Goal: Use online tool/utility: Utilize a website feature to perform a specific function

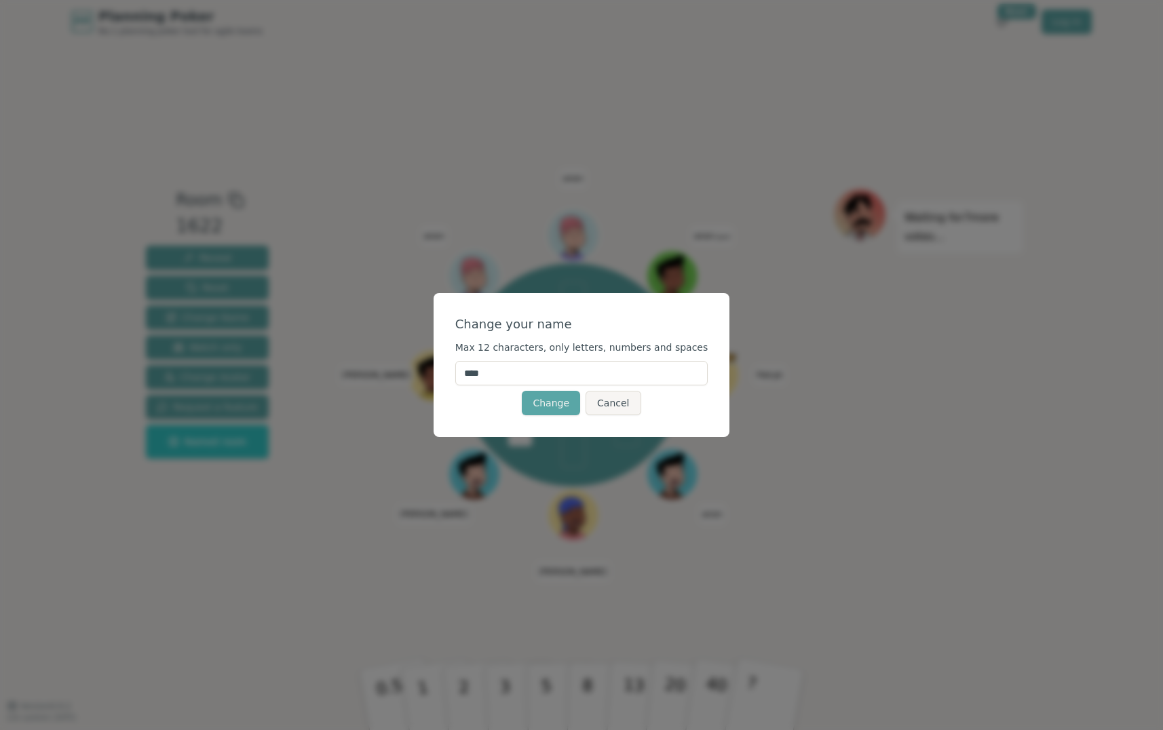
click at [524, 377] on input "****" at bounding box center [581, 373] width 253 height 24
type input "*****"
click at [556, 400] on button "Change" at bounding box center [551, 403] width 58 height 24
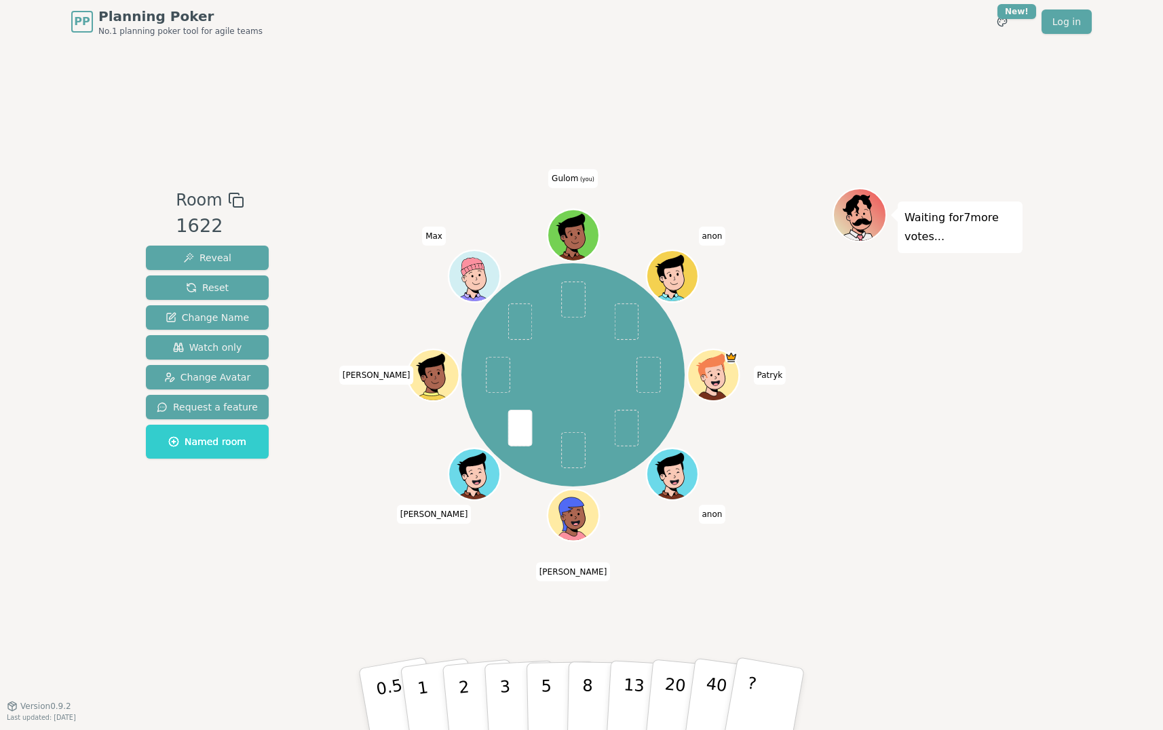
click at [605, 246] on div "Patryk anon [PERSON_NAME] [PERSON_NAME] (you) anon" at bounding box center [572, 374] width 519 height 325
click at [591, 244] on div at bounding box center [574, 251] width 50 height 45
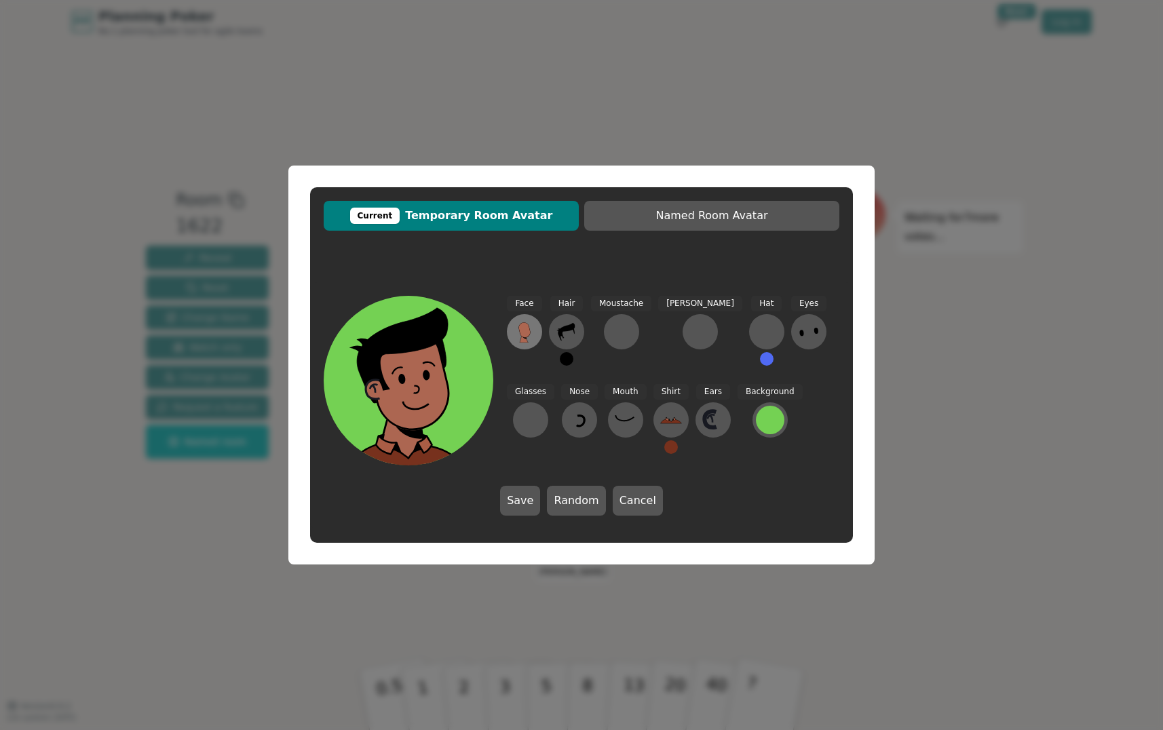
click at [522, 331] on icon at bounding box center [524, 329] width 12 height 15
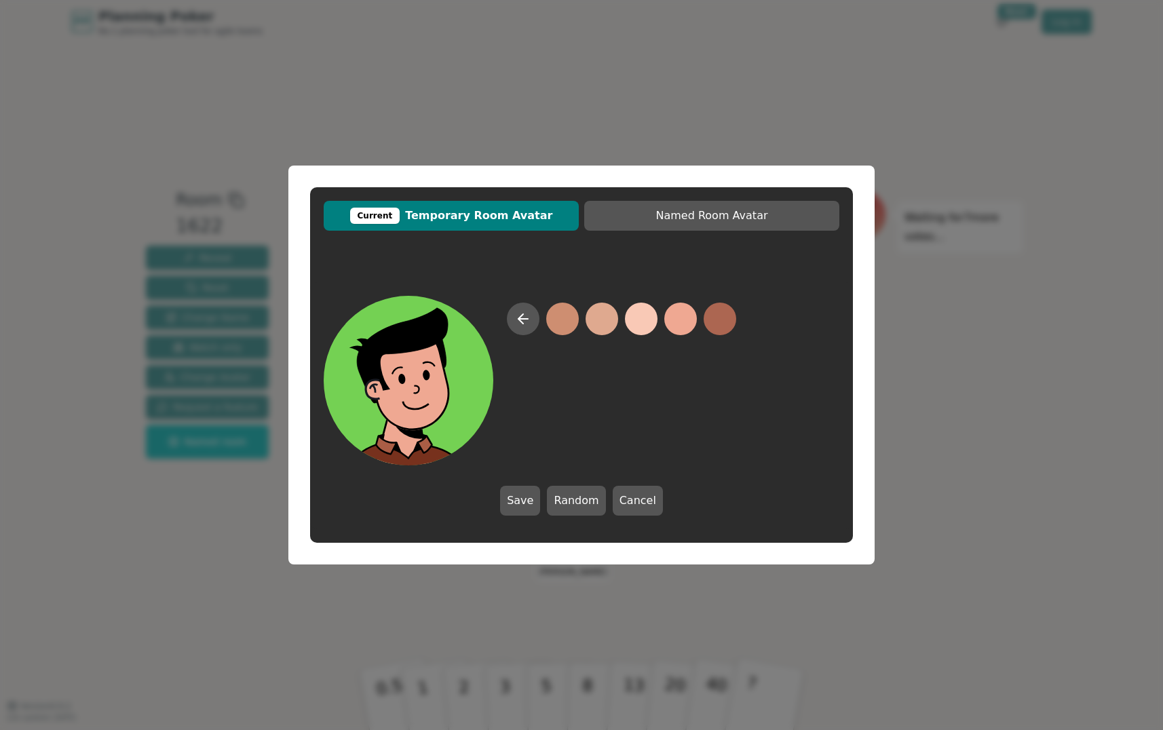
click at [671, 323] on button at bounding box center [680, 319] width 33 height 33
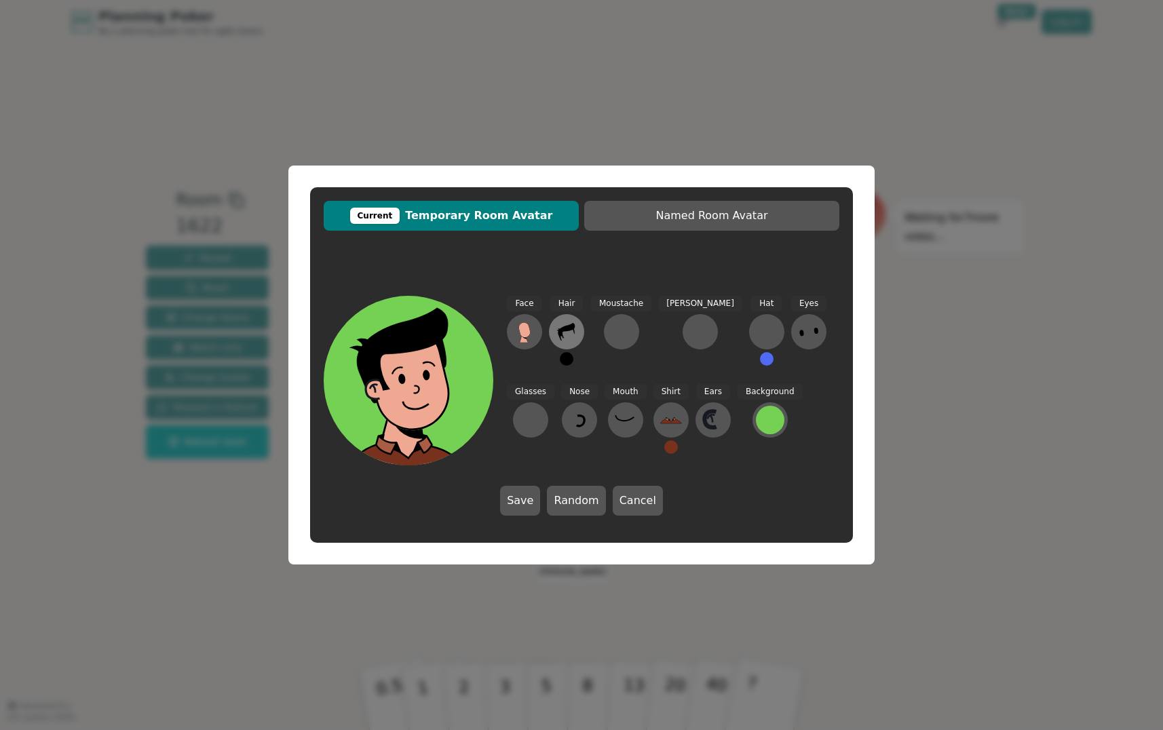
click at [574, 335] on icon at bounding box center [567, 332] width 22 height 22
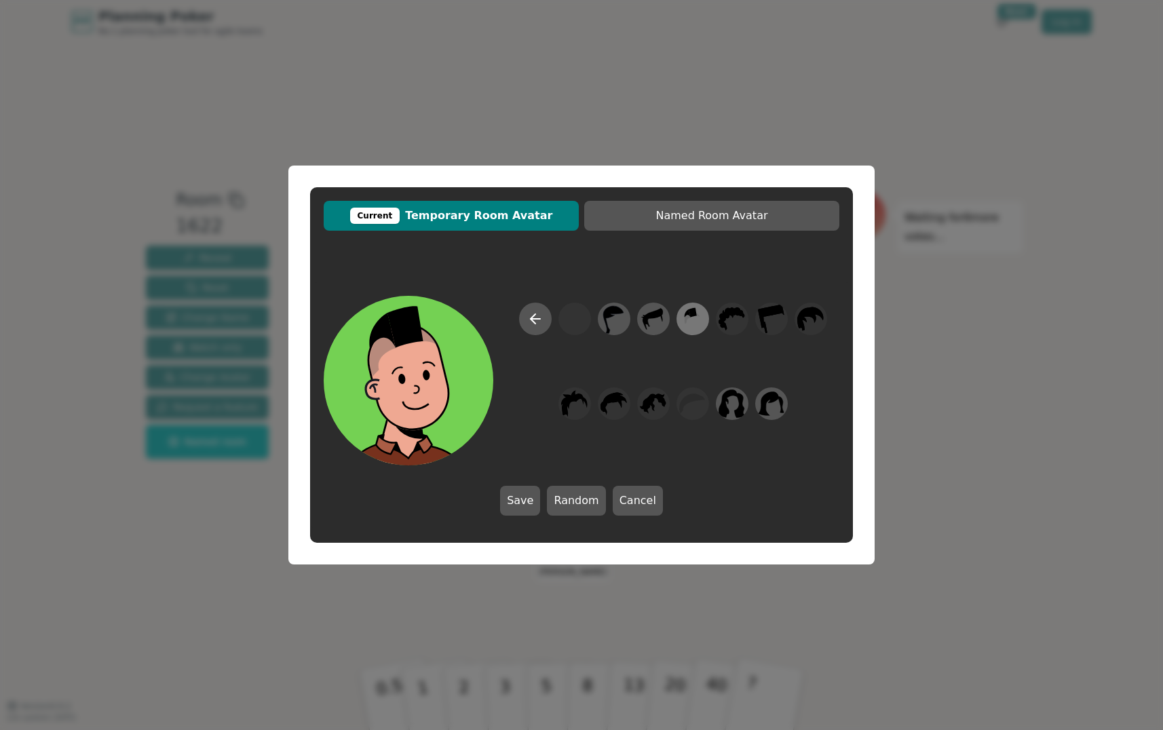
click at [682, 326] on icon at bounding box center [692, 319] width 26 height 31
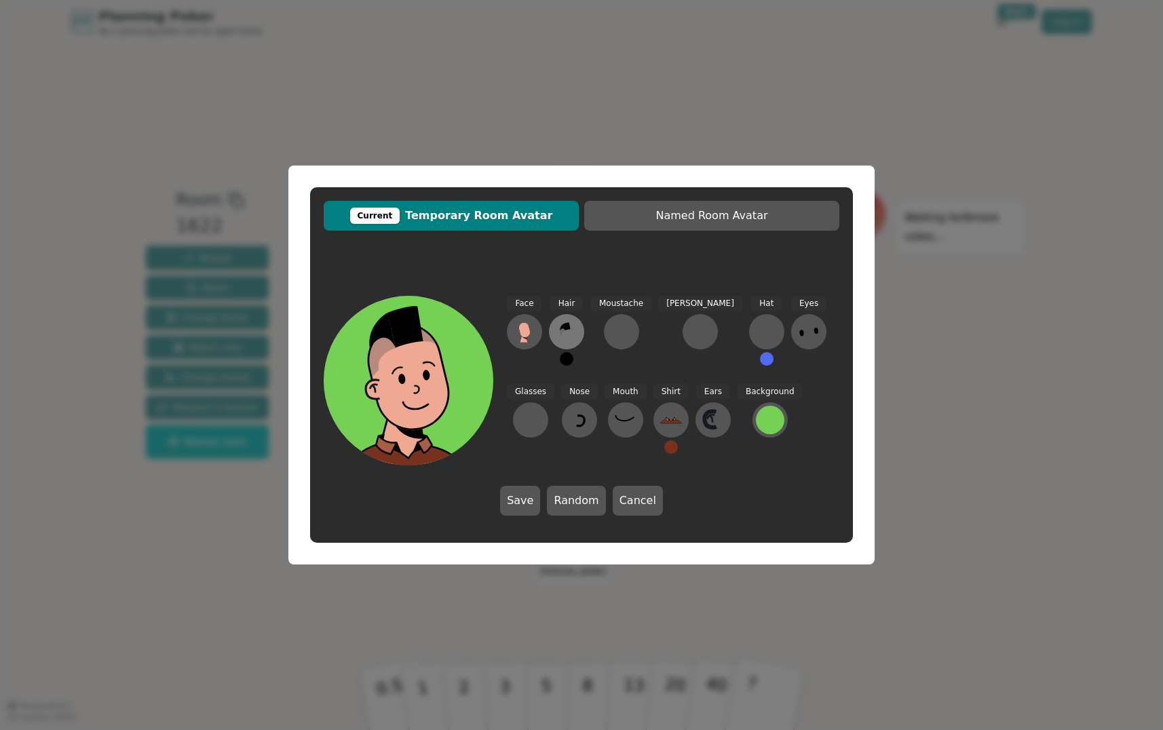
click at [565, 336] on icon at bounding box center [567, 332] width 22 height 22
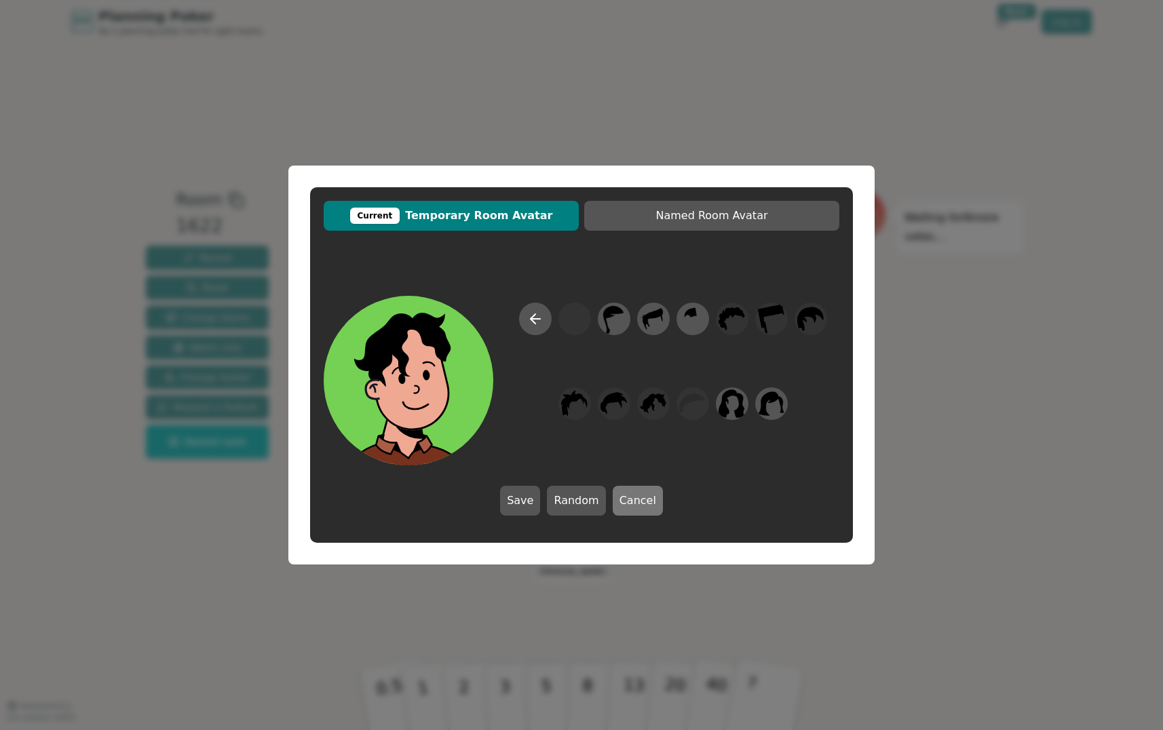
click at [625, 492] on button "Cancel" at bounding box center [638, 501] width 50 height 30
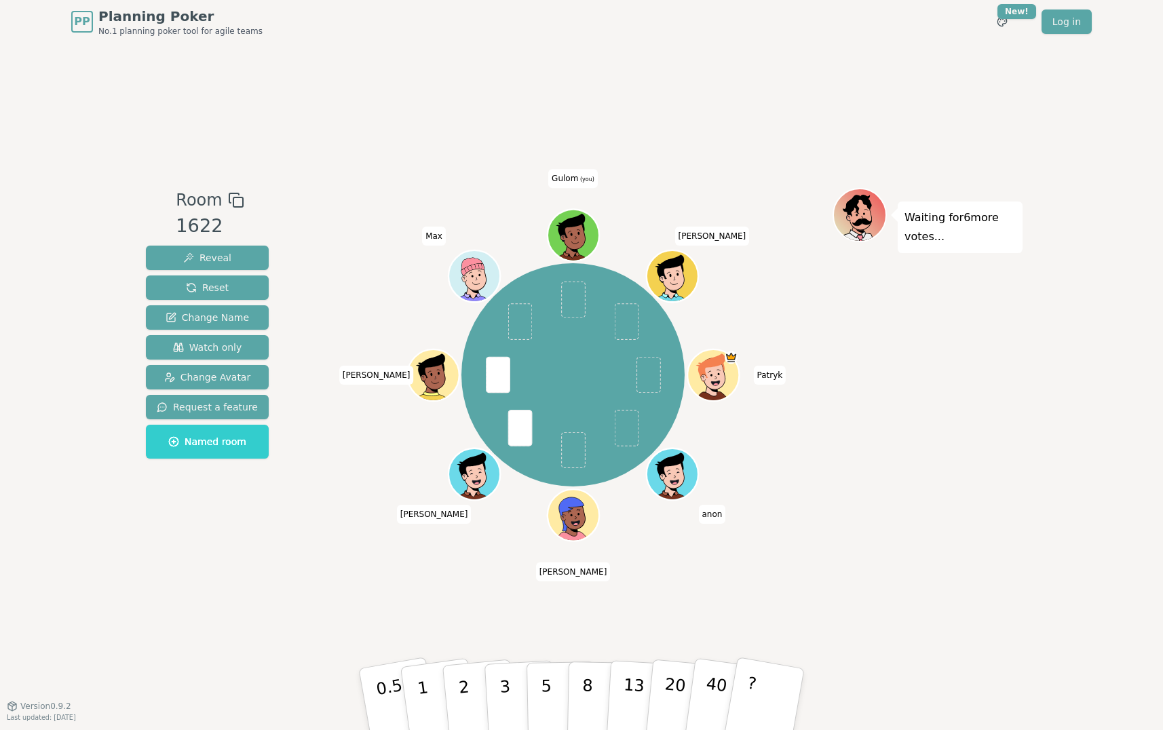
click at [571, 228] on icon at bounding box center [571, 227] width 47 height 29
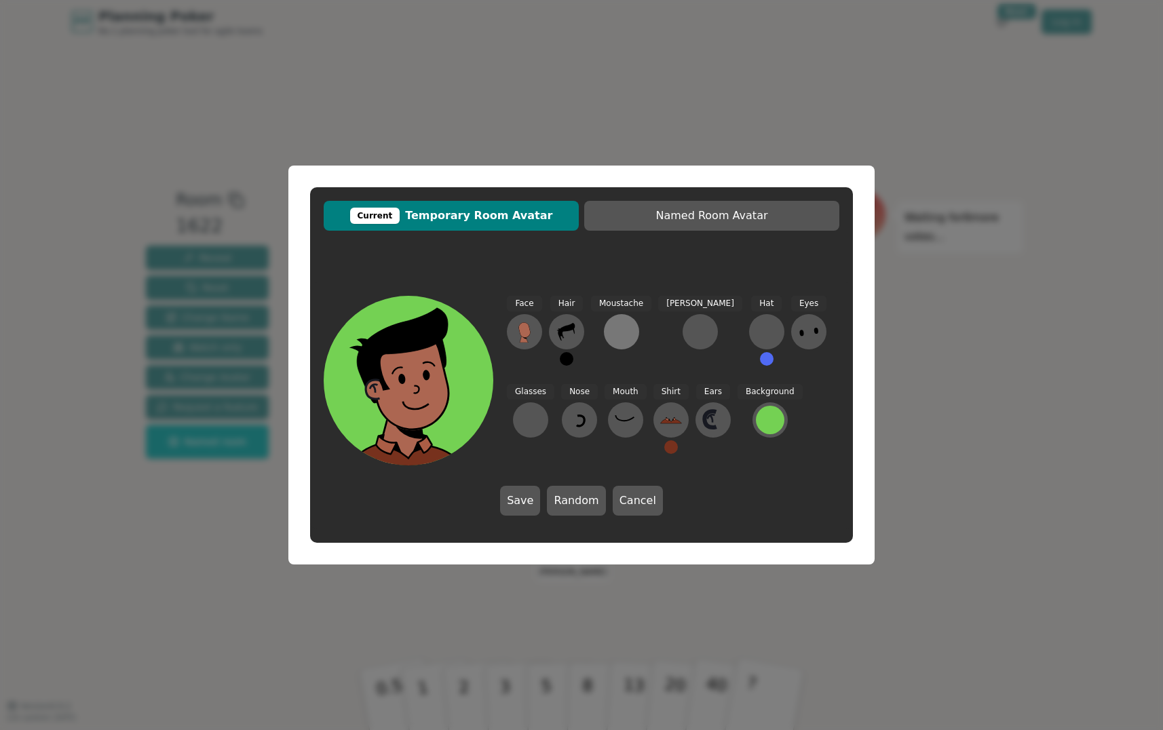
click at [625, 328] on div at bounding box center [621, 332] width 22 height 22
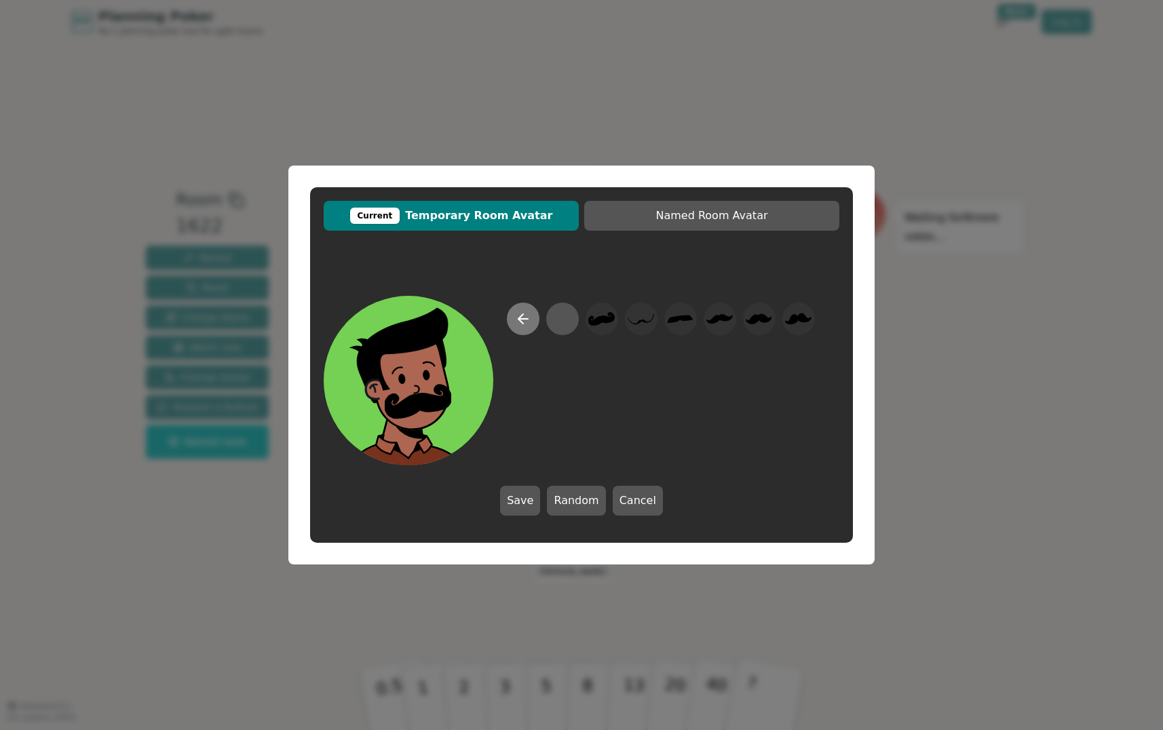
click at [526, 326] on icon at bounding box center [523, 319] width 16 height 16
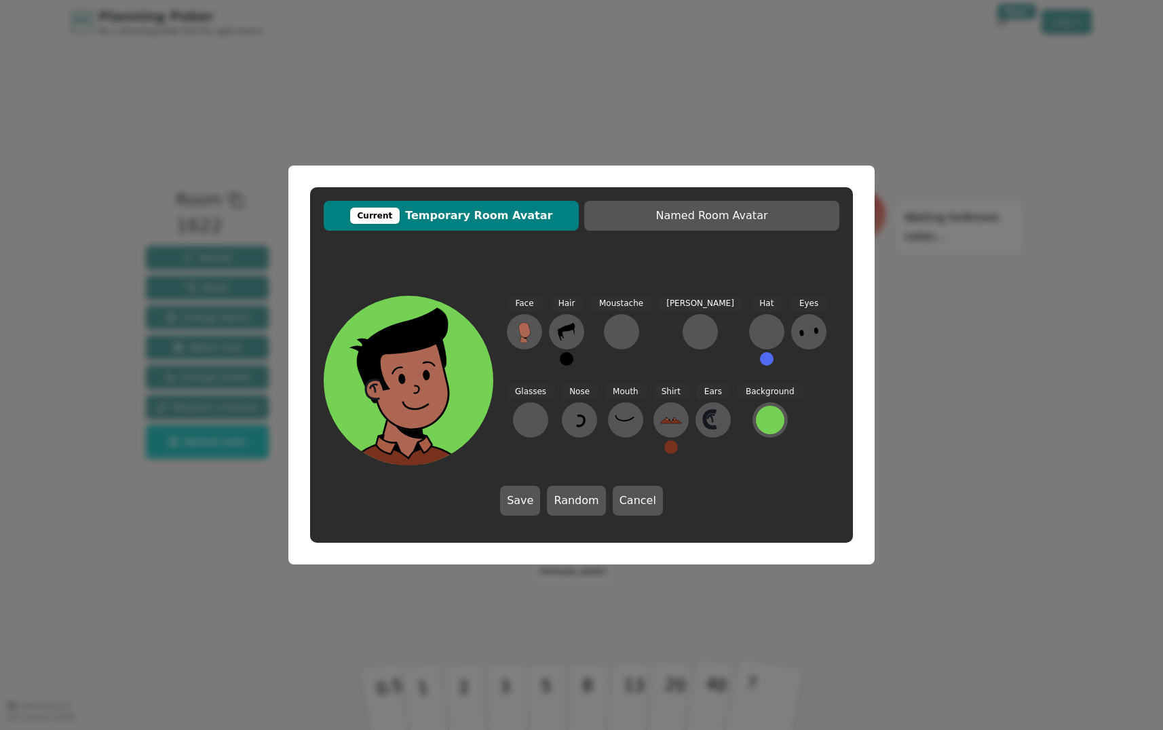
click at [613, 629] on div "Current Temporary Room Avatar Named Room Avatar Face Hair Moustache [PERSON_NAM…" at bounding box center [581, 365] width 1163 height 730
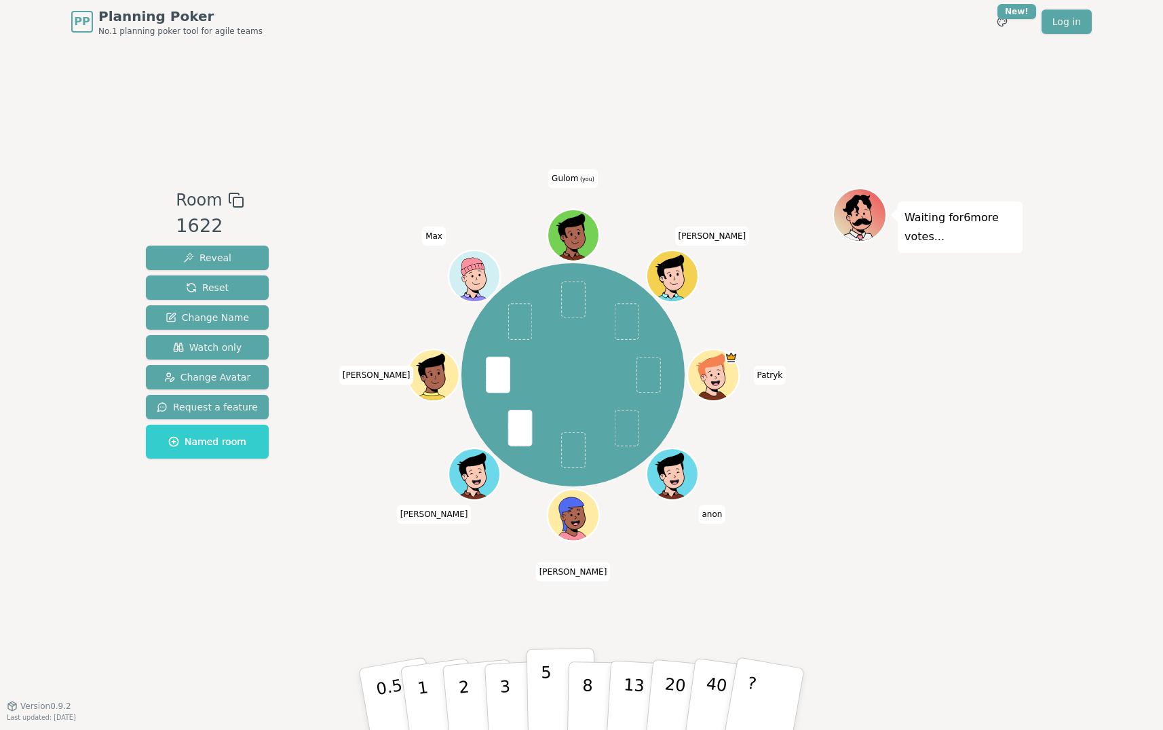
click at [535, 685] on button "5" at bounding box center [561, 699] width 70 height 103
click at [575, 235] on icon at bounding box center [574, 233] width 50 height 5
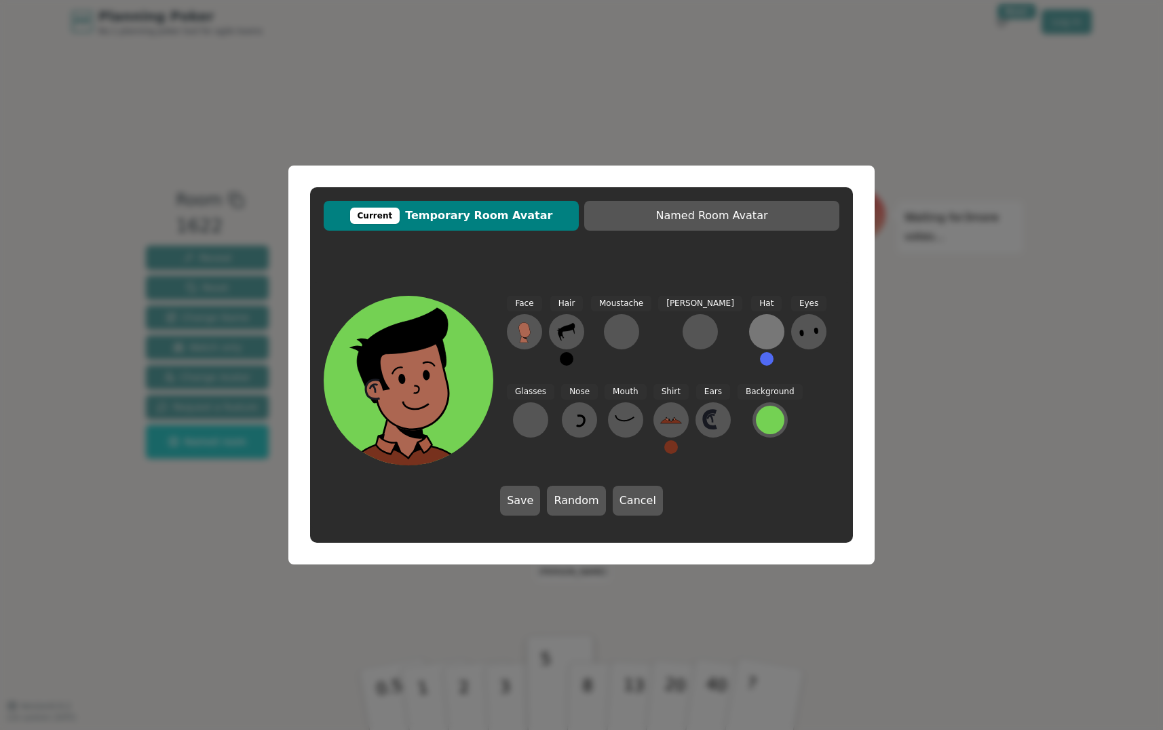
click at [756, 332] on div at bounding box center [767, 332] width 22 height 22
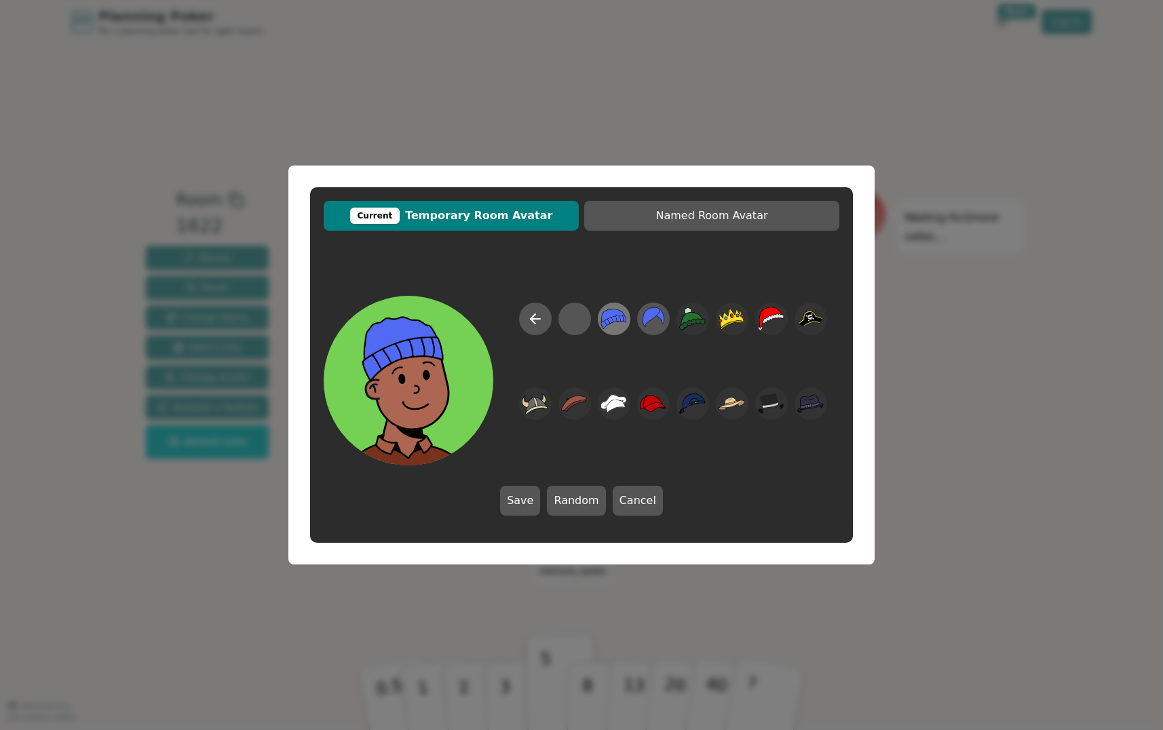
click at [623, 324] on icon at bounding box center [613, 319] width 26 height 31
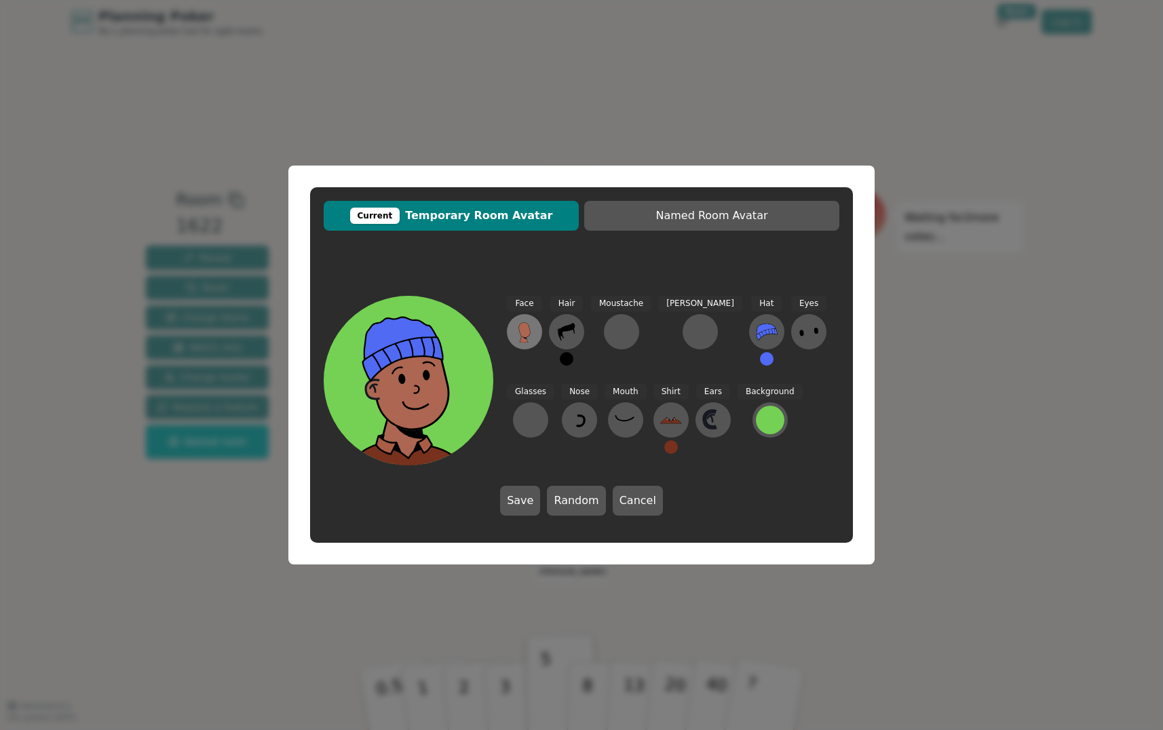
click at [522, 324] on icon at bounding box center [524, 329] width 12 height 15
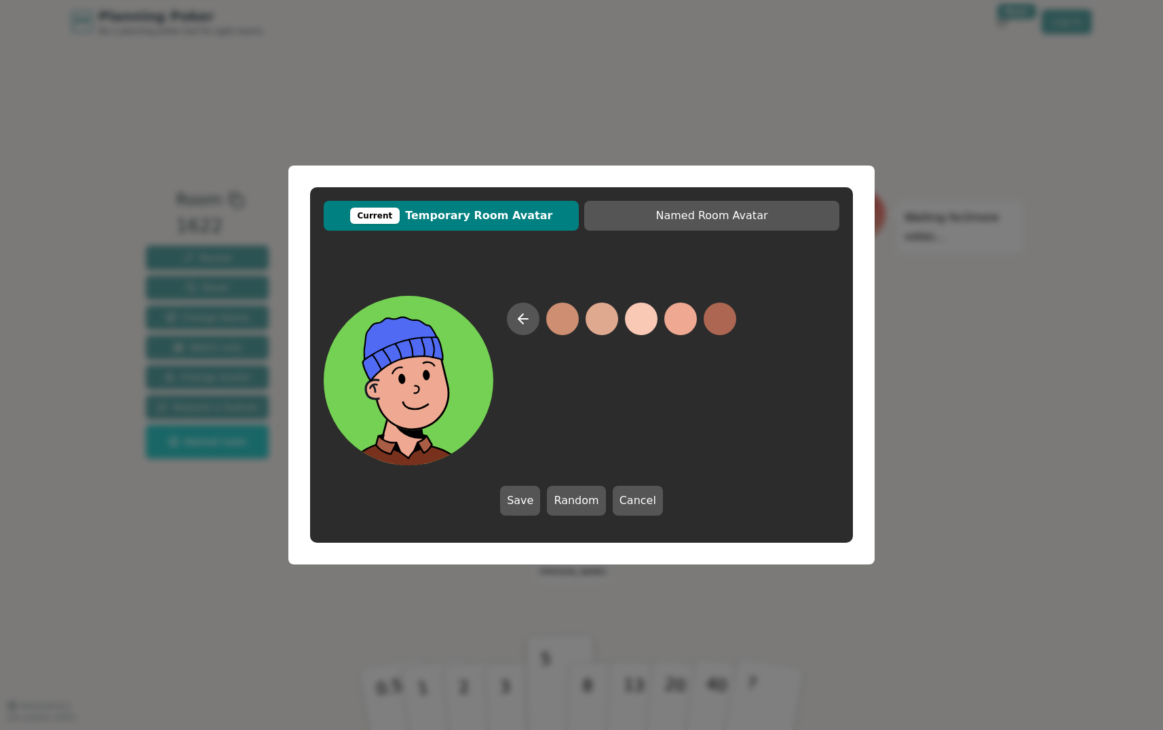
click at [680, 315] on button at bounding box center [680, 319] width 33 height 33
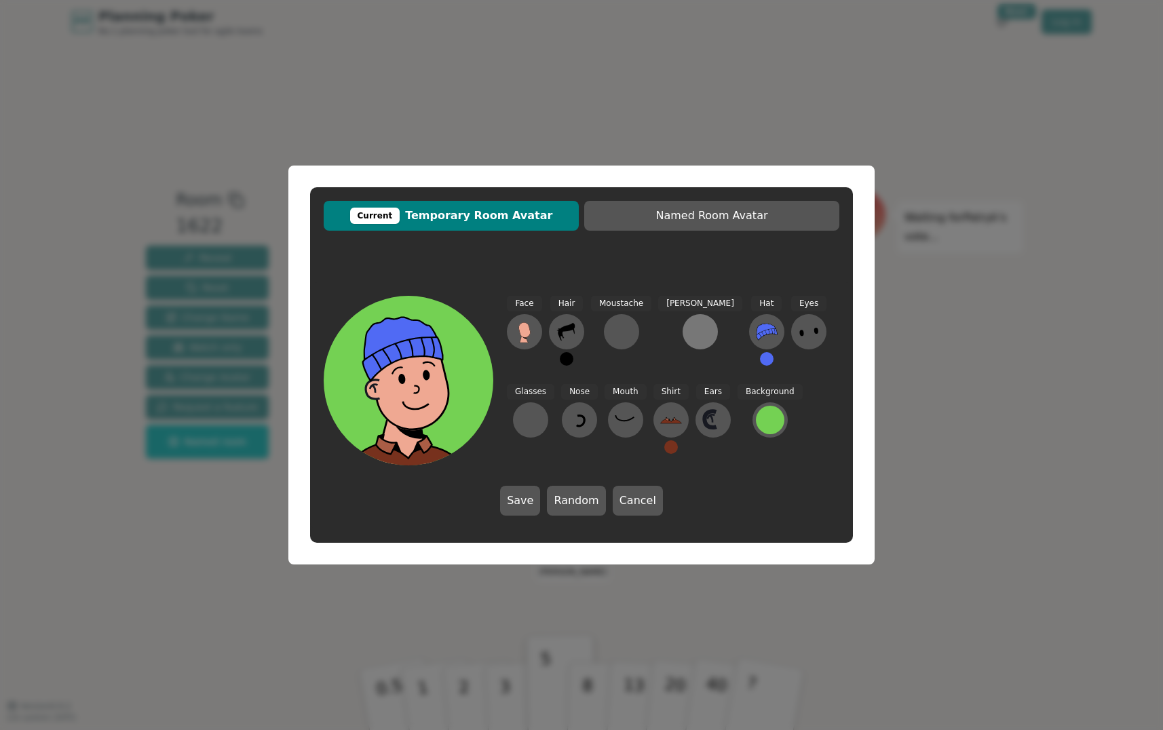
click at [689, 322] on div at bounding box center [700, 332] width 22 height 22
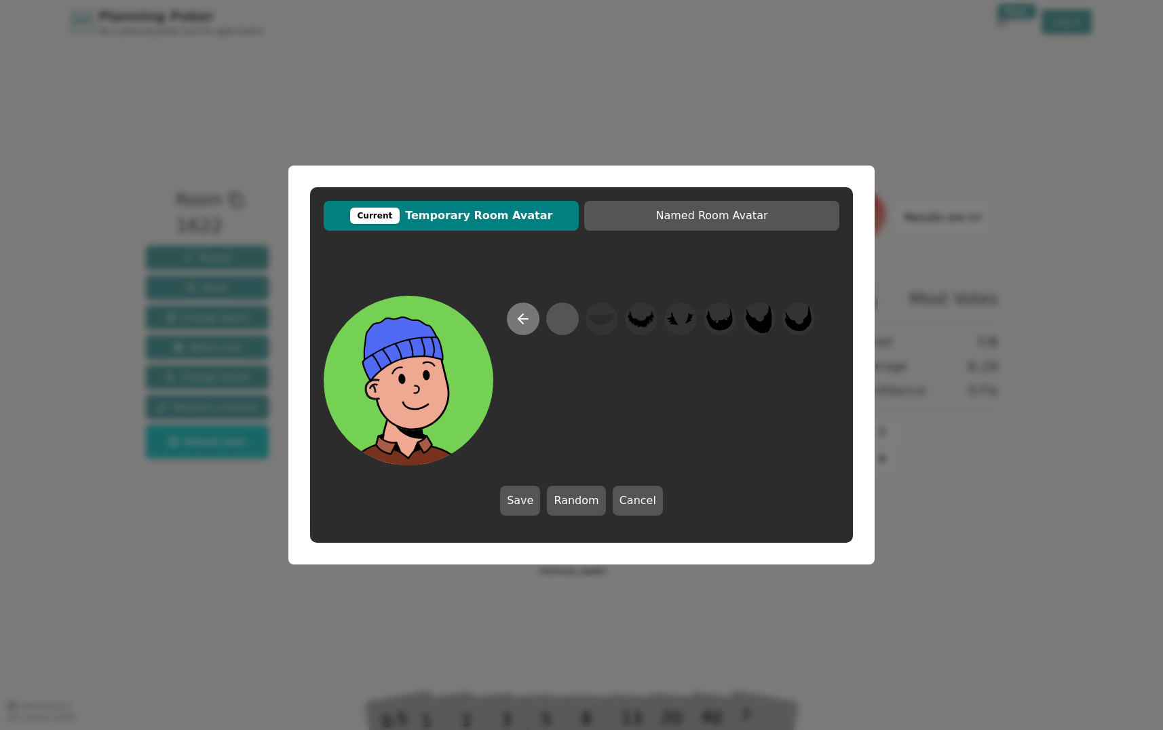
click at [532, 324] on button at bounding box center [523, 319] width 33 height 33
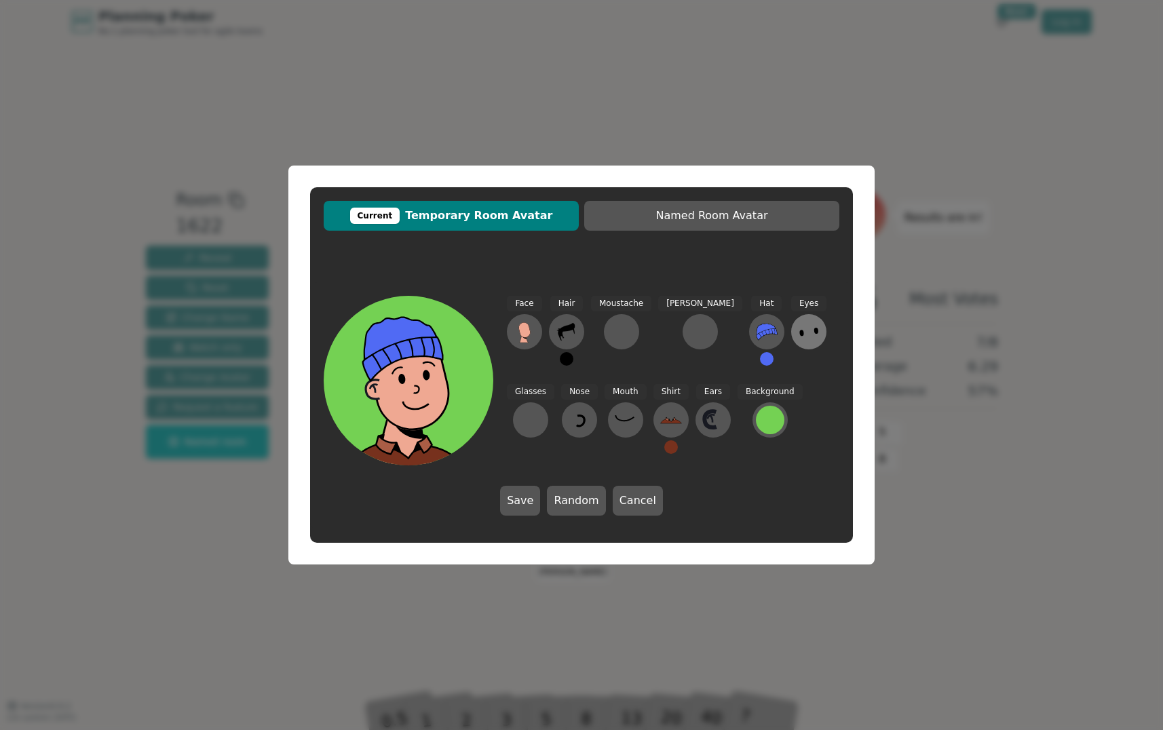
click at [798, 328] on icon at bounding box center [809, 332] width 22 height 22
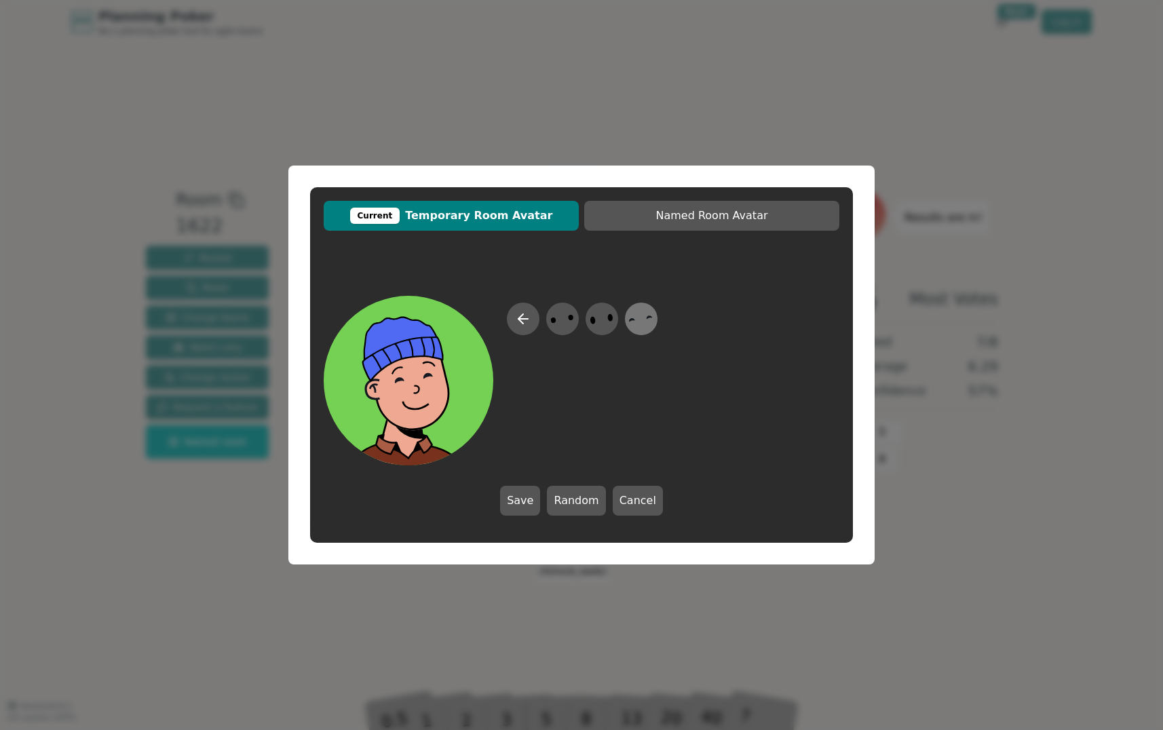
click at [638, 324] on icon at bounding box center [640, 319] width 26 height 31
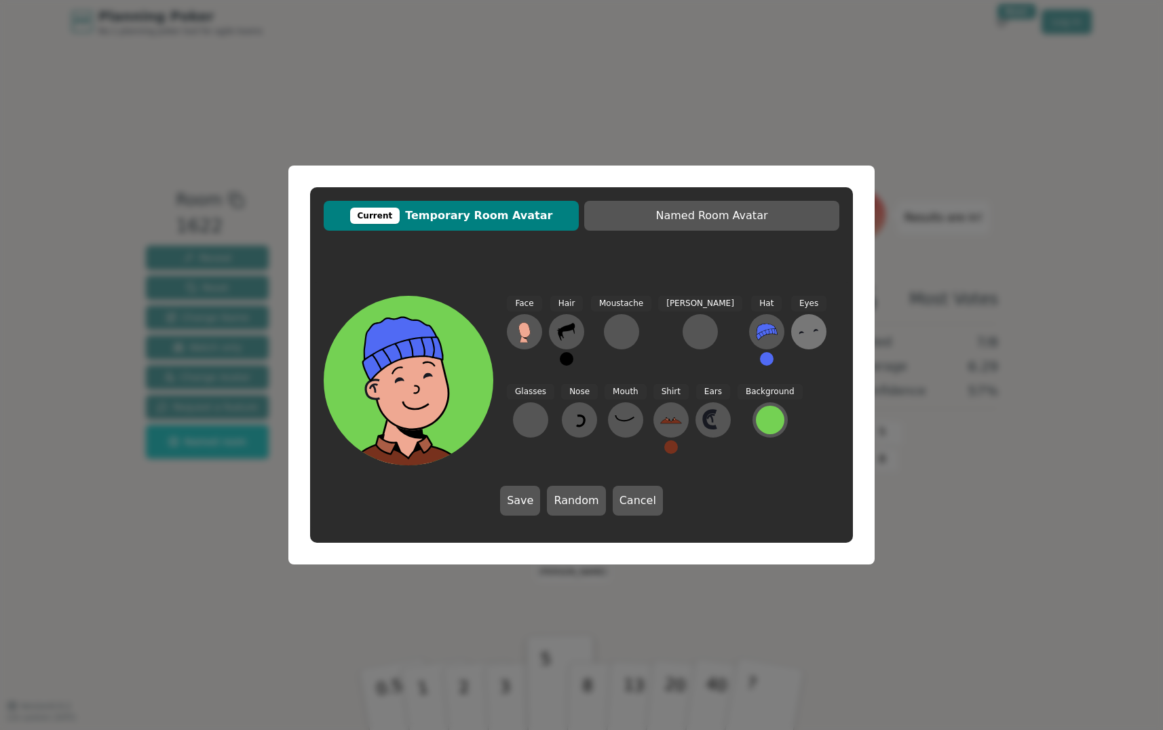
click at [813, 330] on icon at bounding box center [815, 330] width 5 height 3
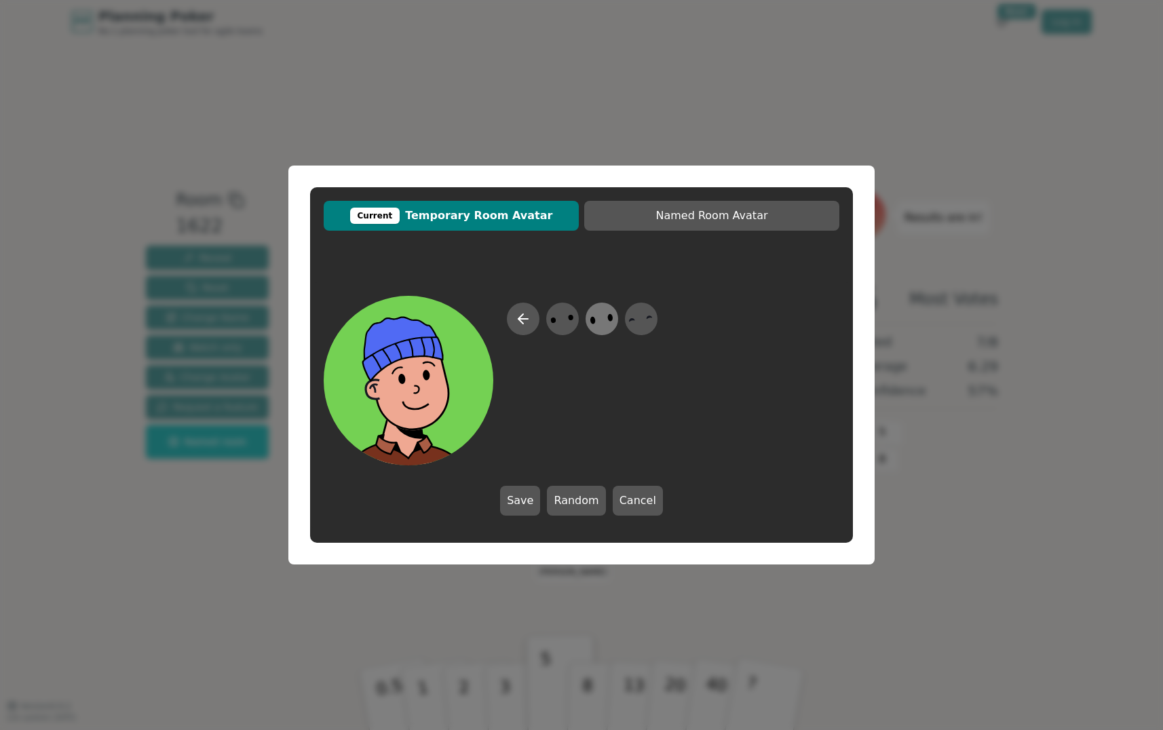
click at [610, 326] on icon at bounding box center [601, 319] width 26 height 31
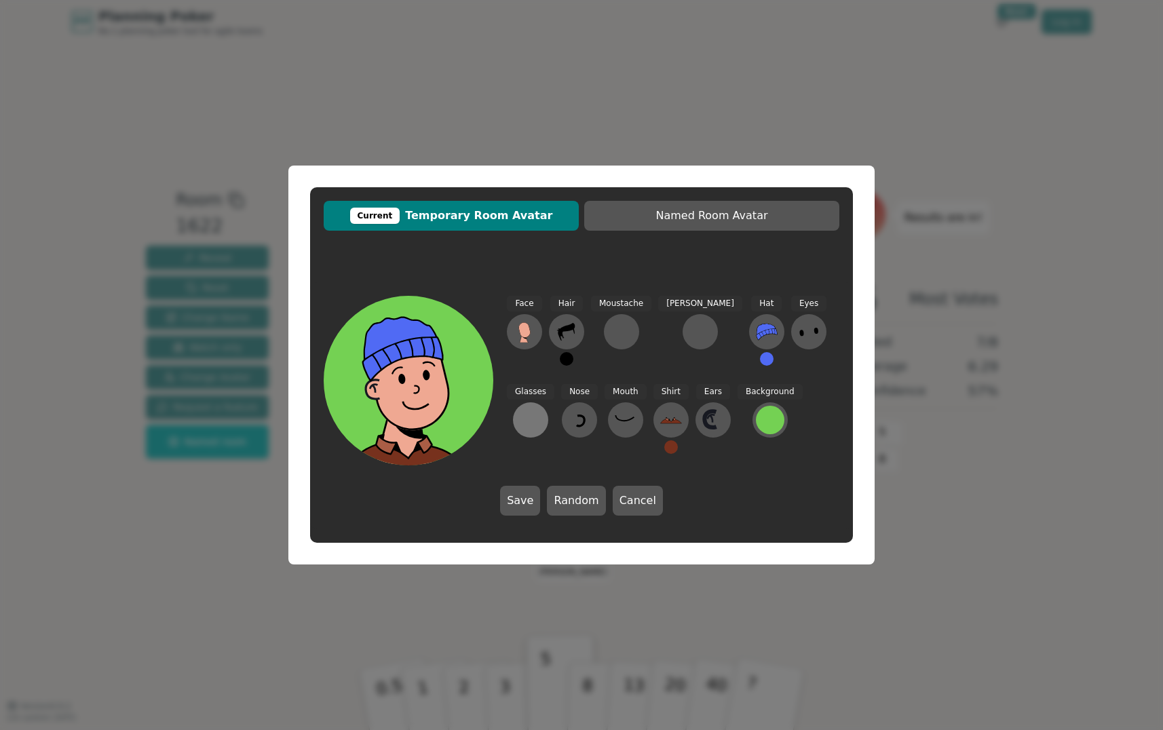
click at [541, 409] on div at bounding box center [531, 420] width 22 height 22
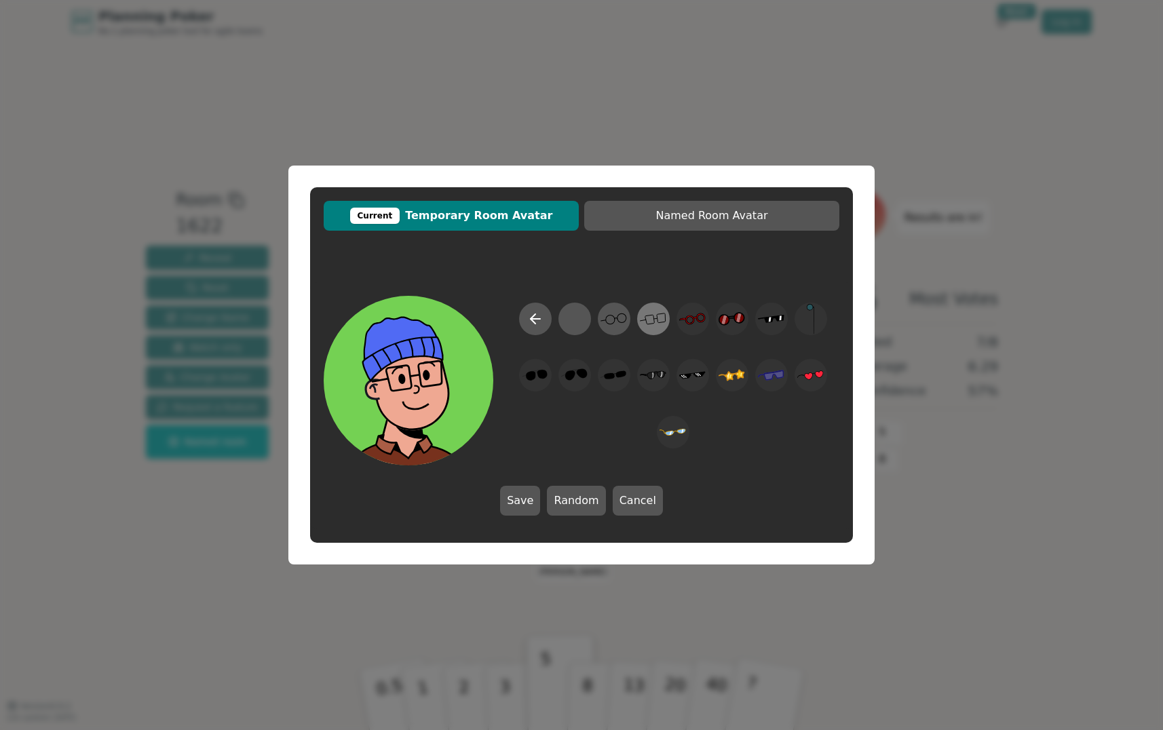
click at [662, 320] on icon at bounding box center [653, 319] width 26 height 31
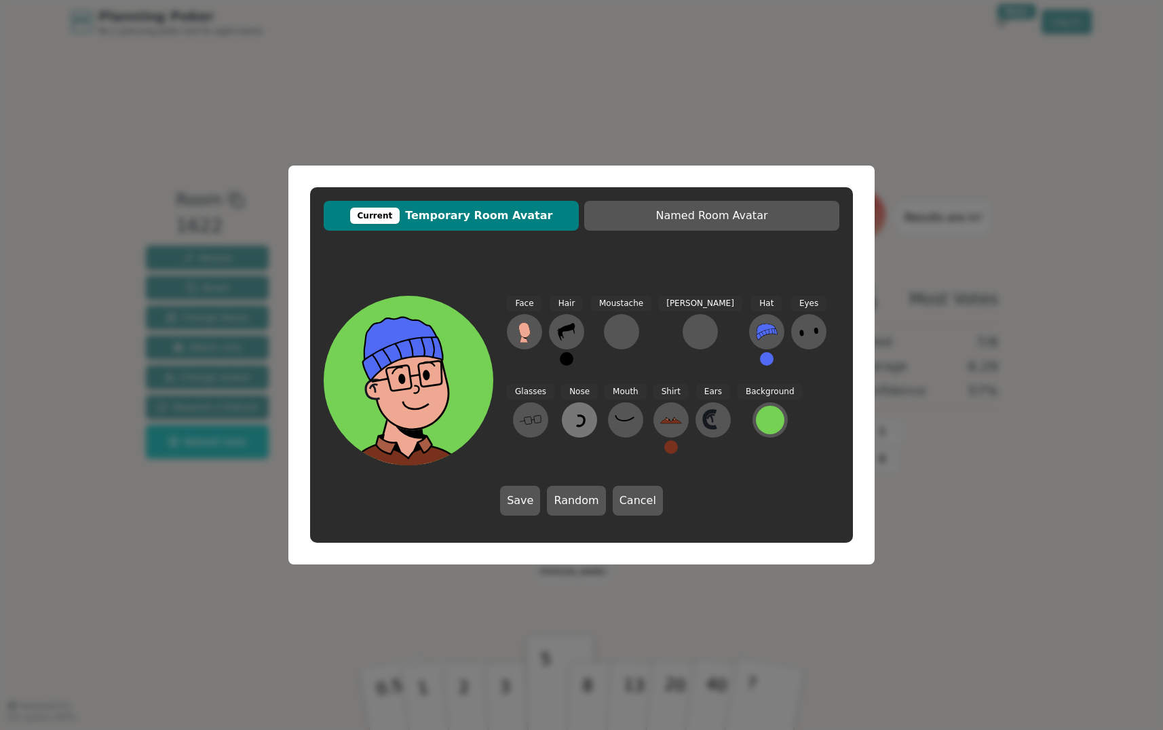
click at [562, 410] on button at bounding box center [579, 419] width 35 height 35
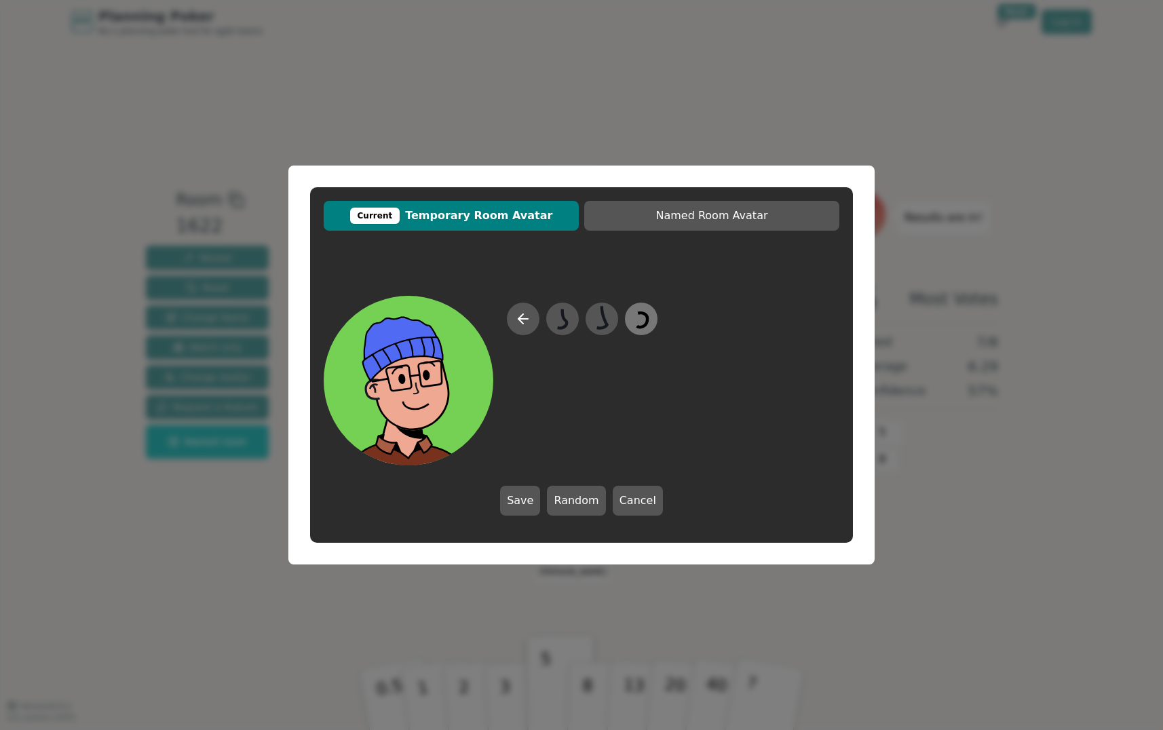
click at [644, 317] on icon at bounding box center [640, 319] width 26 height 31
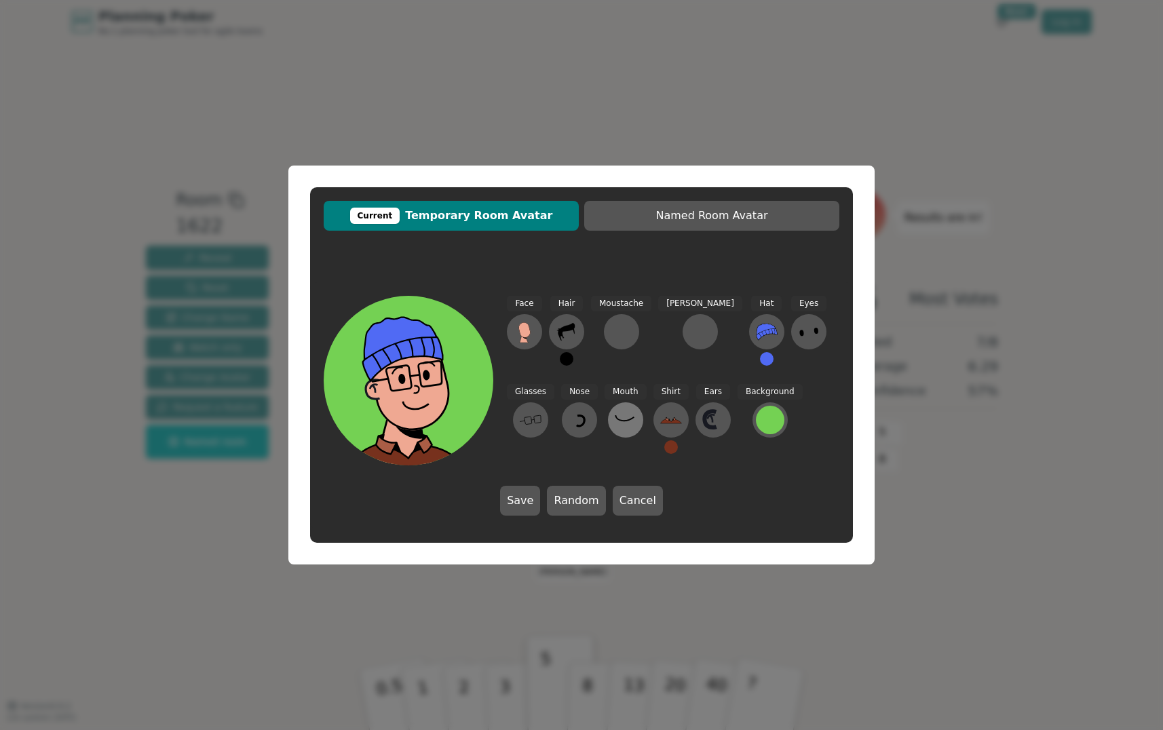
click at [615, 429] on icon at bounding box center [626, 420] width 22 height 22
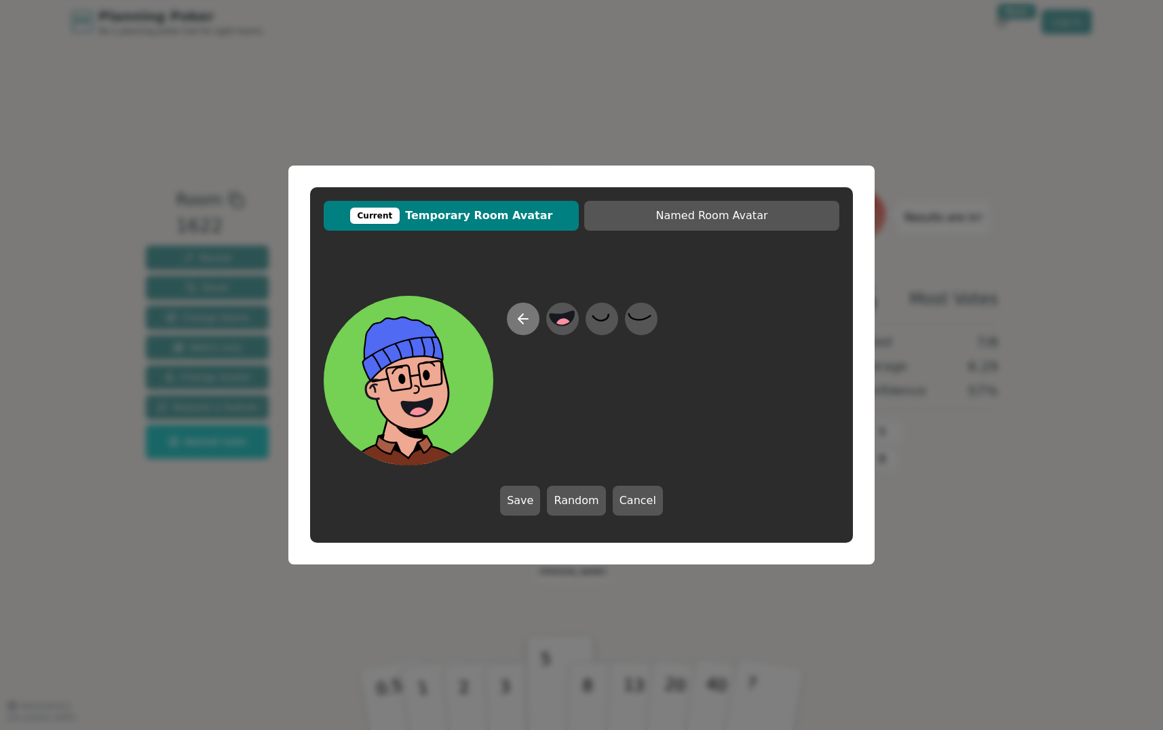
click at [520, 308] on button at bounding box center [523, 319] width 33 height 33
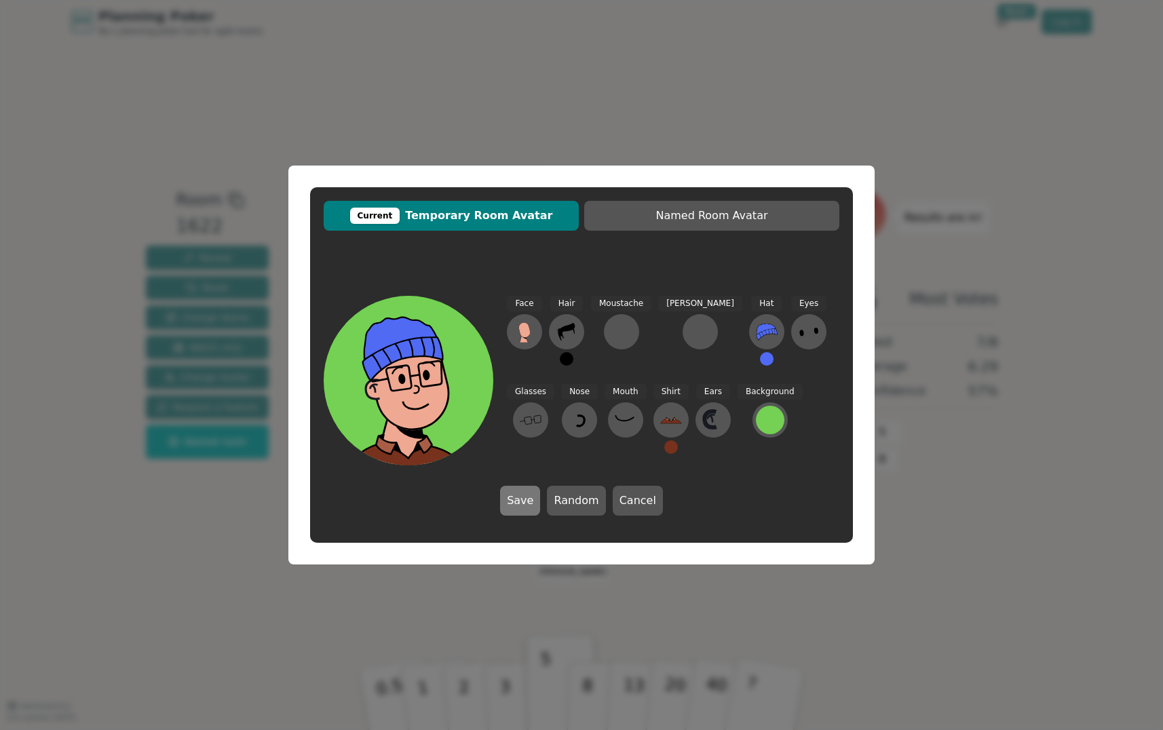
click at [532, 496] on button "Save" at bounding box center [520, 501] width 40 height 30
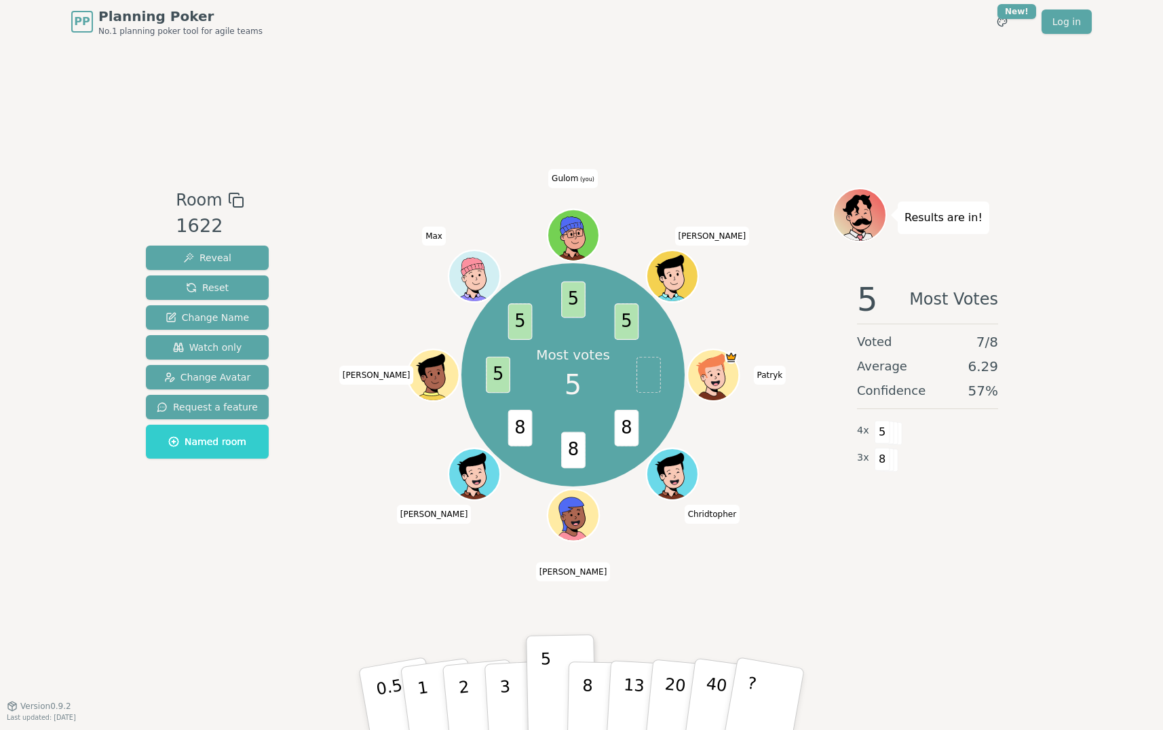
click at [581, 223] on icon at bounding box center [571, 225] width 23 height 18
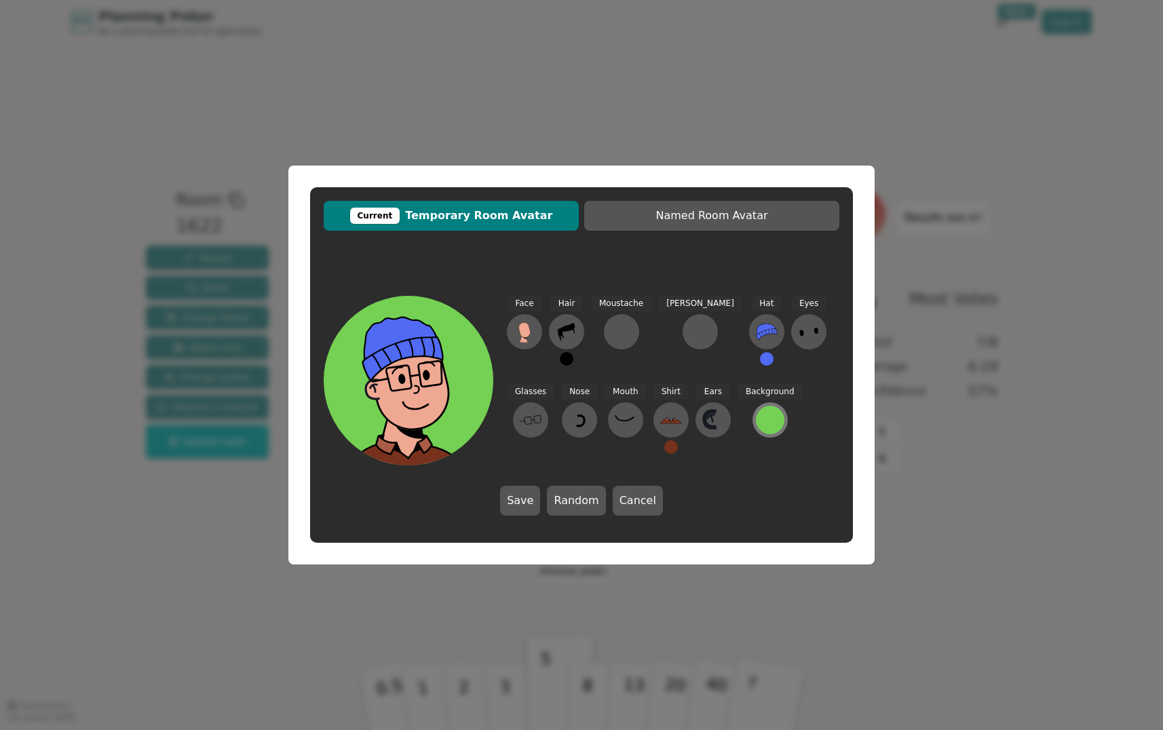
click at [756, 416] on div at bounding box center [770, 420] width 28 height 28
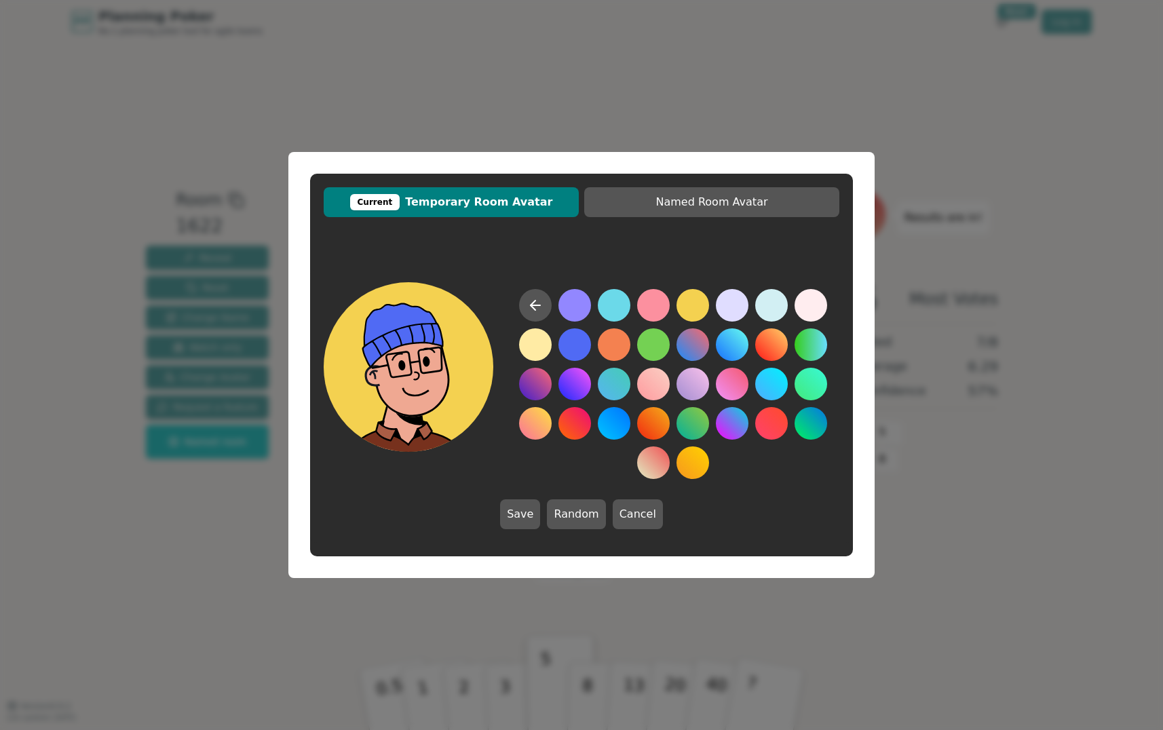
click at [694, 304] on button at bounding box center [692, 305] width 33 height 33
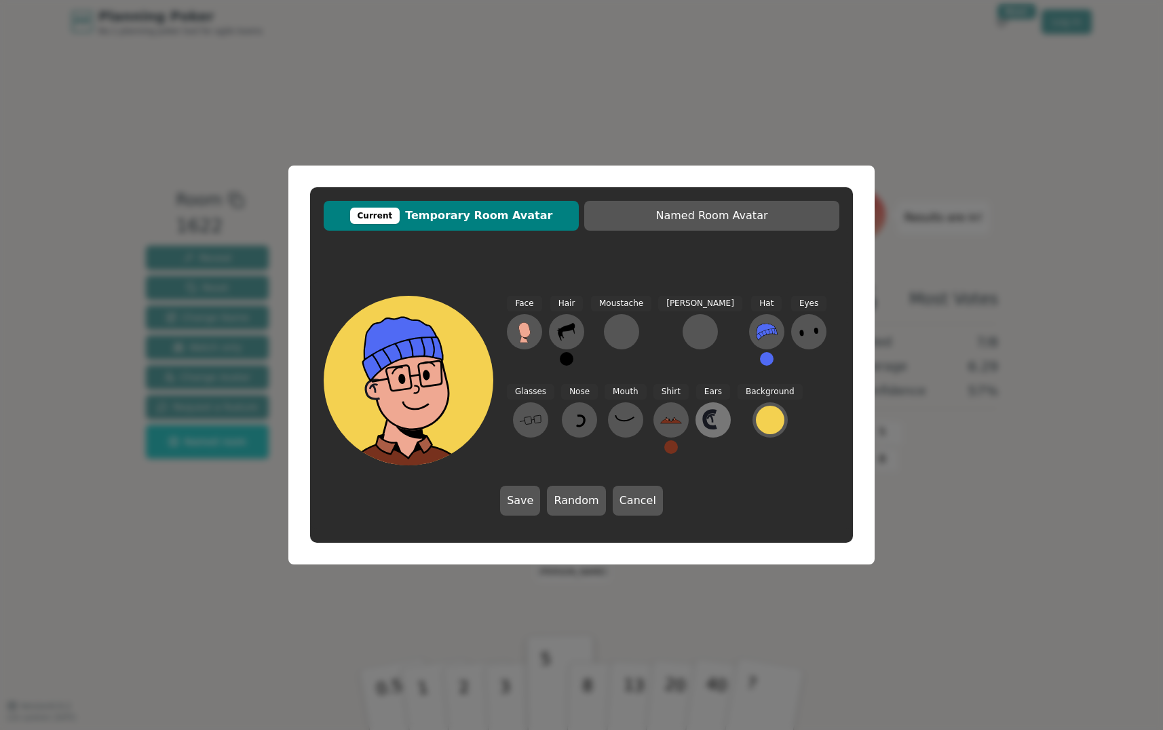
click at [704, 425] on icon at bounding box center [710, 419] width 12 height 16
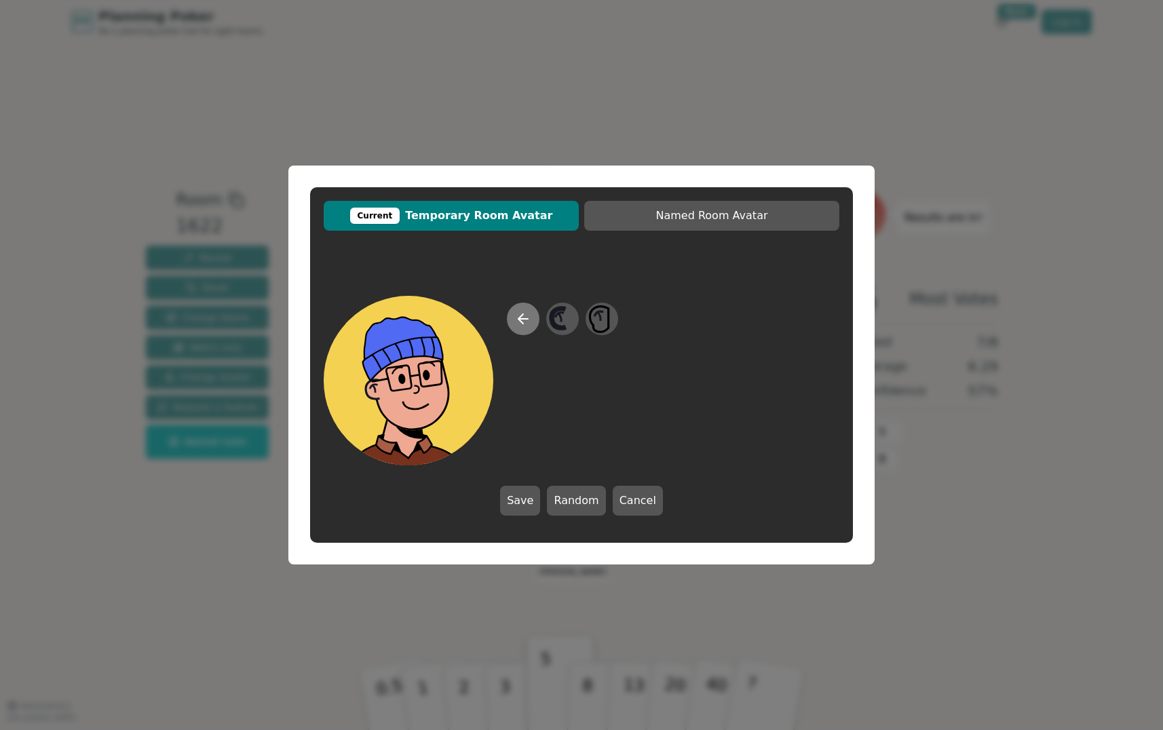
click at [527, 322] on icon at bounding box center [523, 319] width 16 height 16
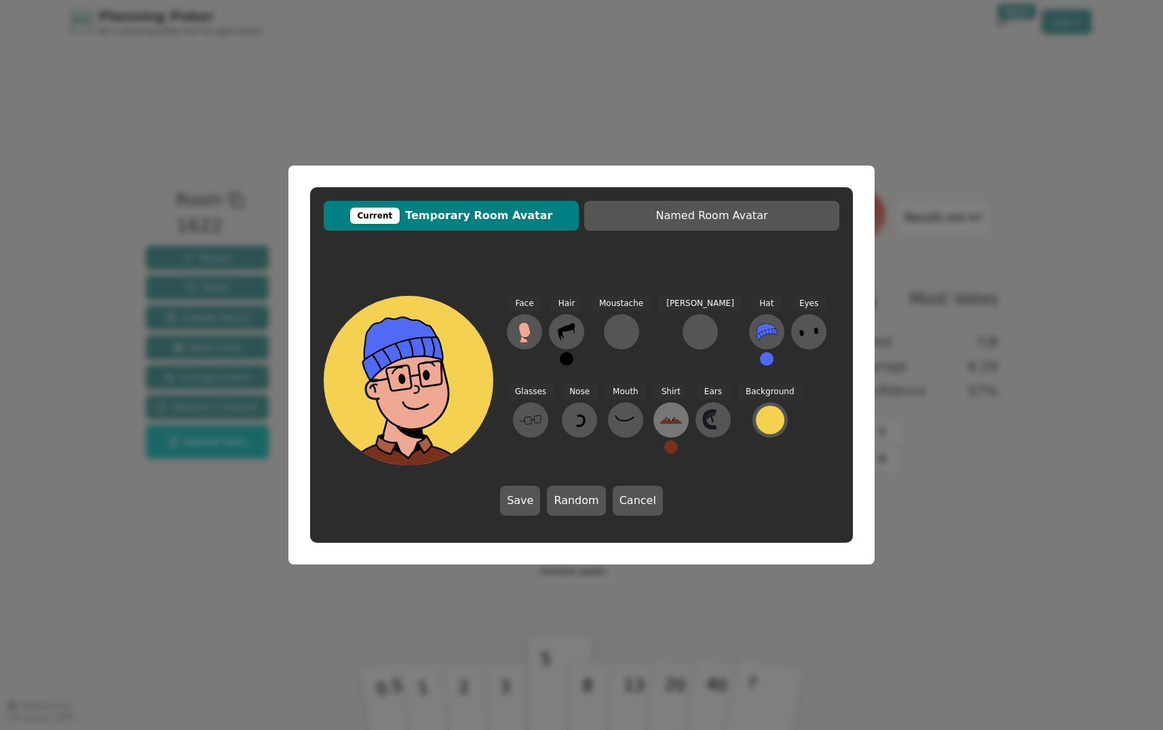
click at [660, 424] on icon at bounding box center [671, 420] width 22 height 22
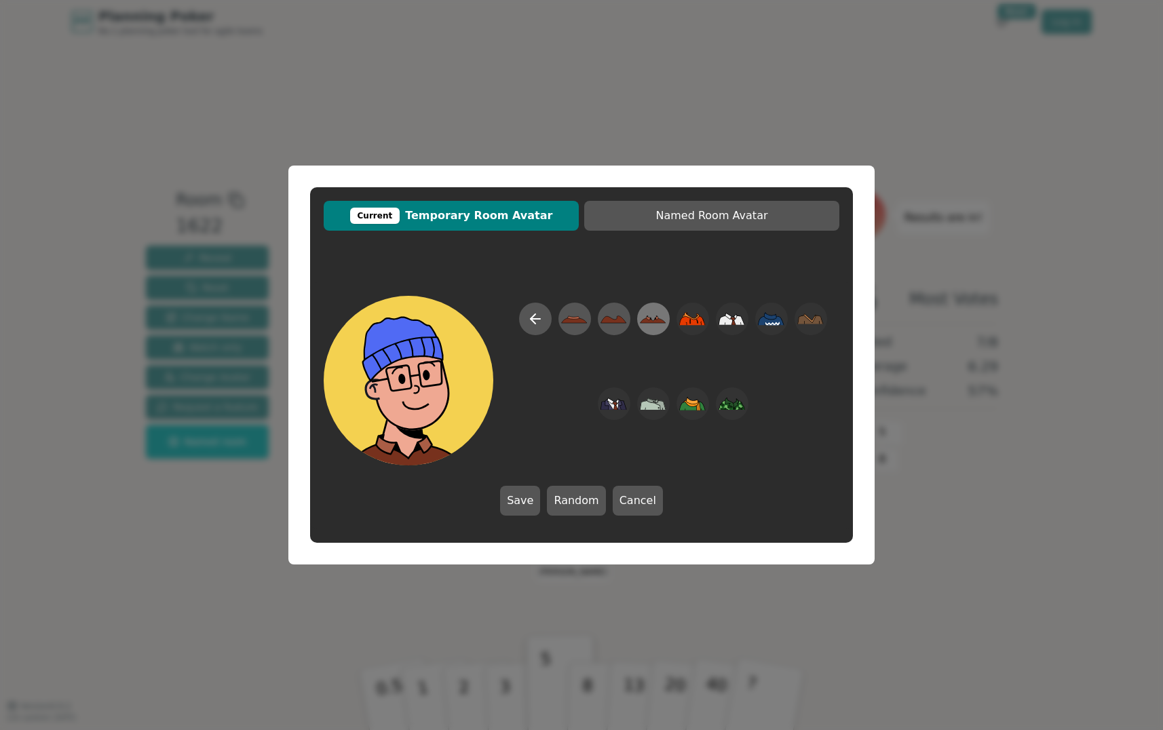
click at [644, 321] on icon at bounding box center [653, 319] width 26 height 5
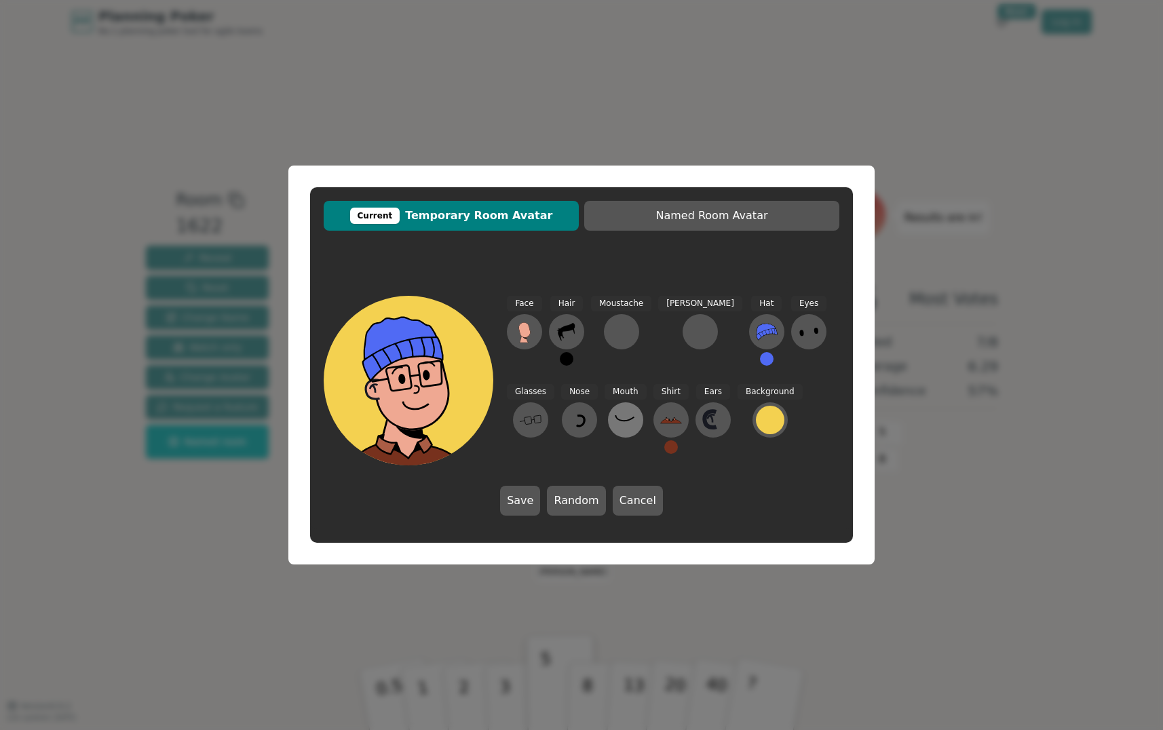
click at [608, 425] on button at bounding box center [625, 419] width 35 height 35
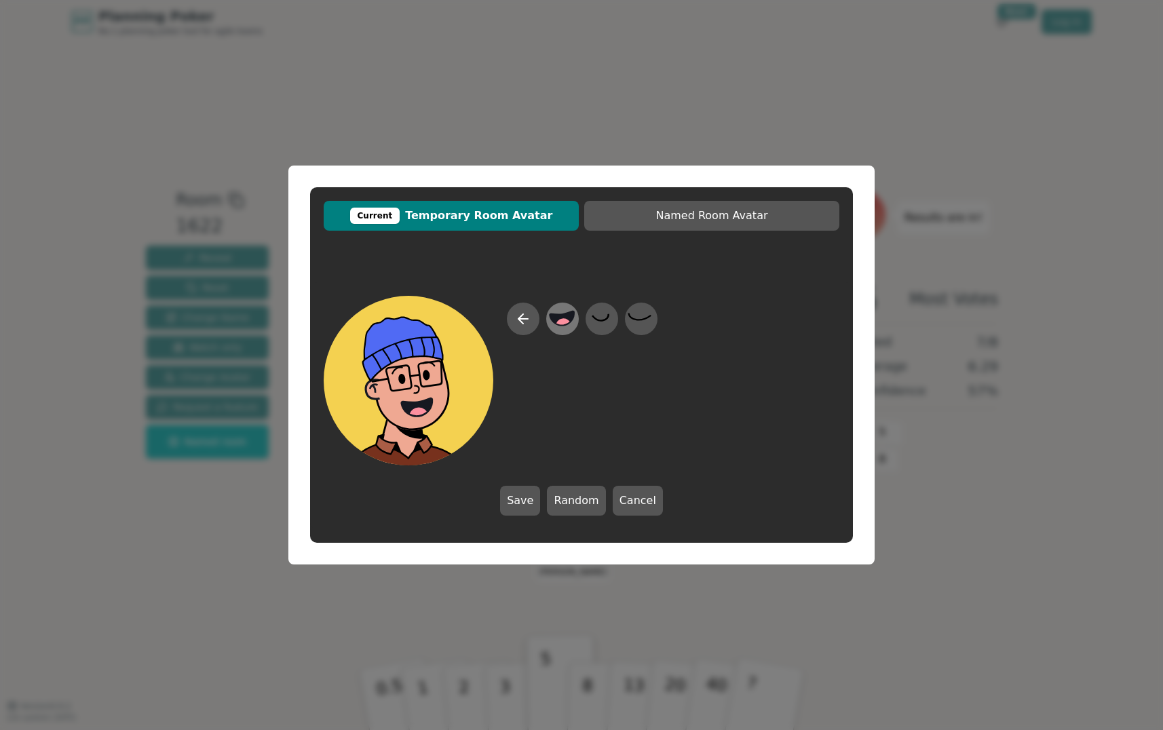
click at [552, 322] on icon at bounding box center [562, 319] width 26 height 31
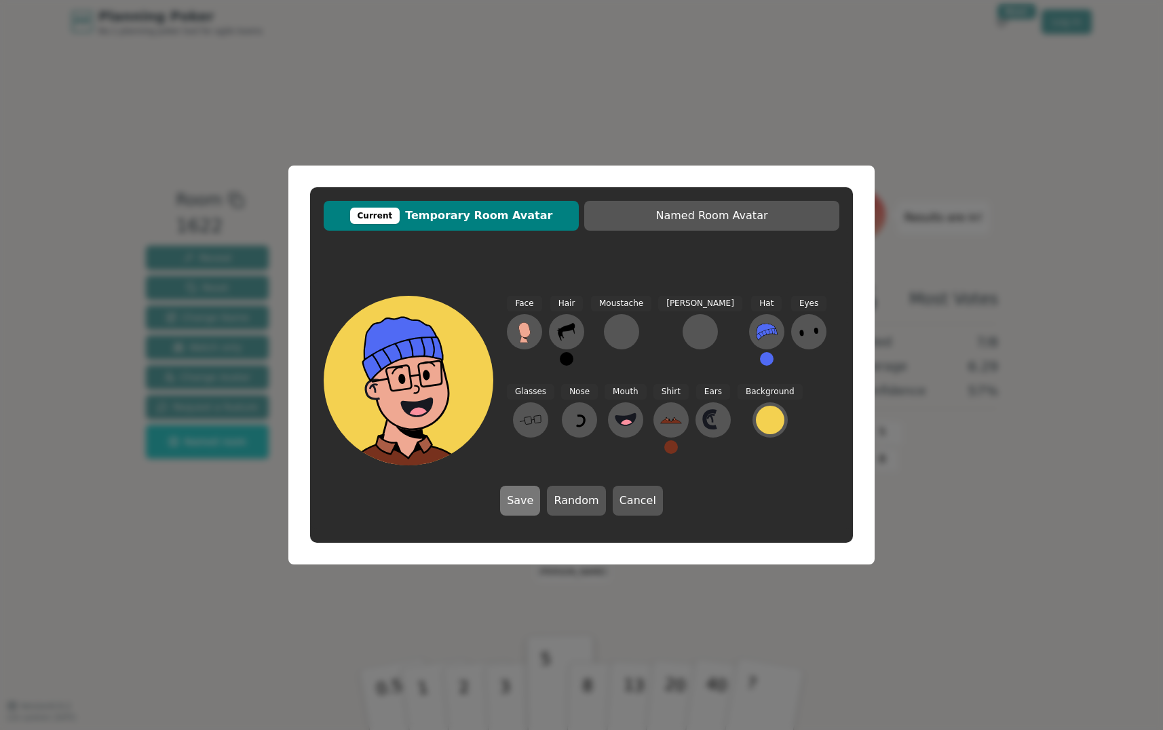
click at [539, 505] on button "Save" at bounding box center [520, 501] width 40 height 30
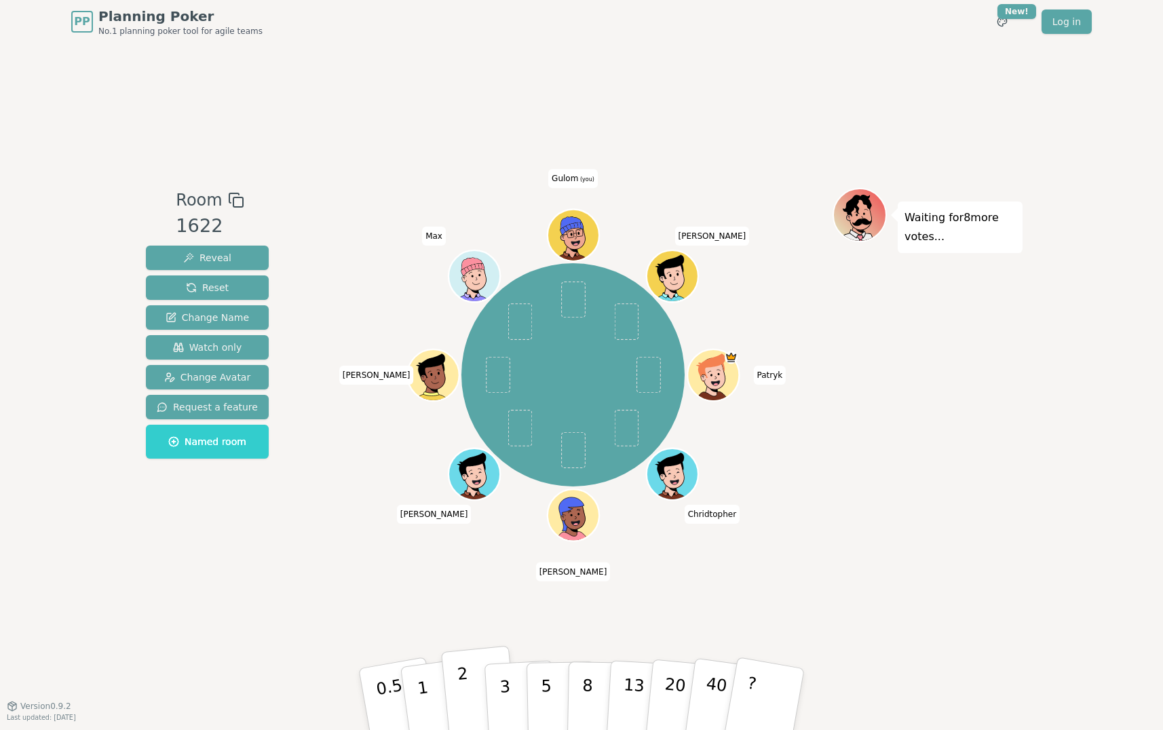
click at [478, 694] on button "2" at bounding box center [479, 700] width 77 height 108
click at [495, 685] on button "3" at bounding box center [521, 699] width 74 height 106
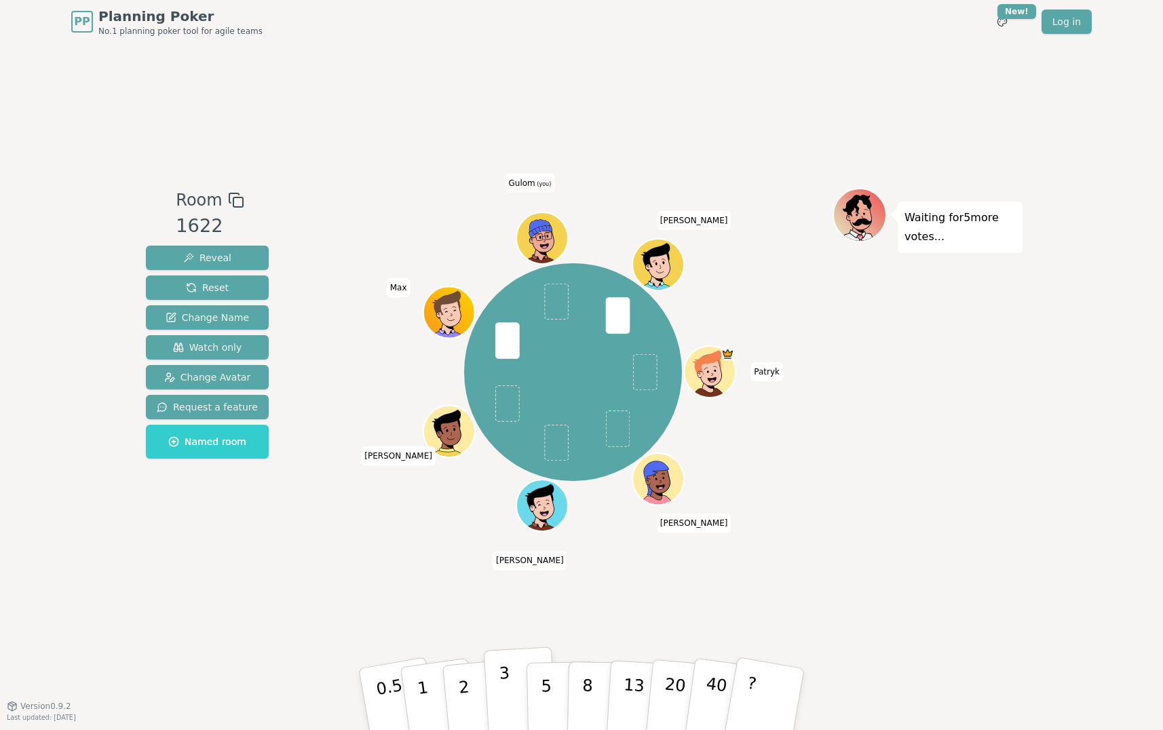
click at [506, 706] on p "3" at bounding box center [506, 700] width 15 height 74
click at [520, 667] on button "3" at bounding box center [521, 699] width 74 height 106
click at [516, 671] on button "3" at bounding box center [521, 699] width 74 height 106
click at [538, 693] on button "5" at bounding box center [561, 699] width 70 height 103
click at [518, 697] on button "3" at bounding box center [521, 699] width 74 height 106
